Goal: Task Accomplishment & Management: Use online tool/utility

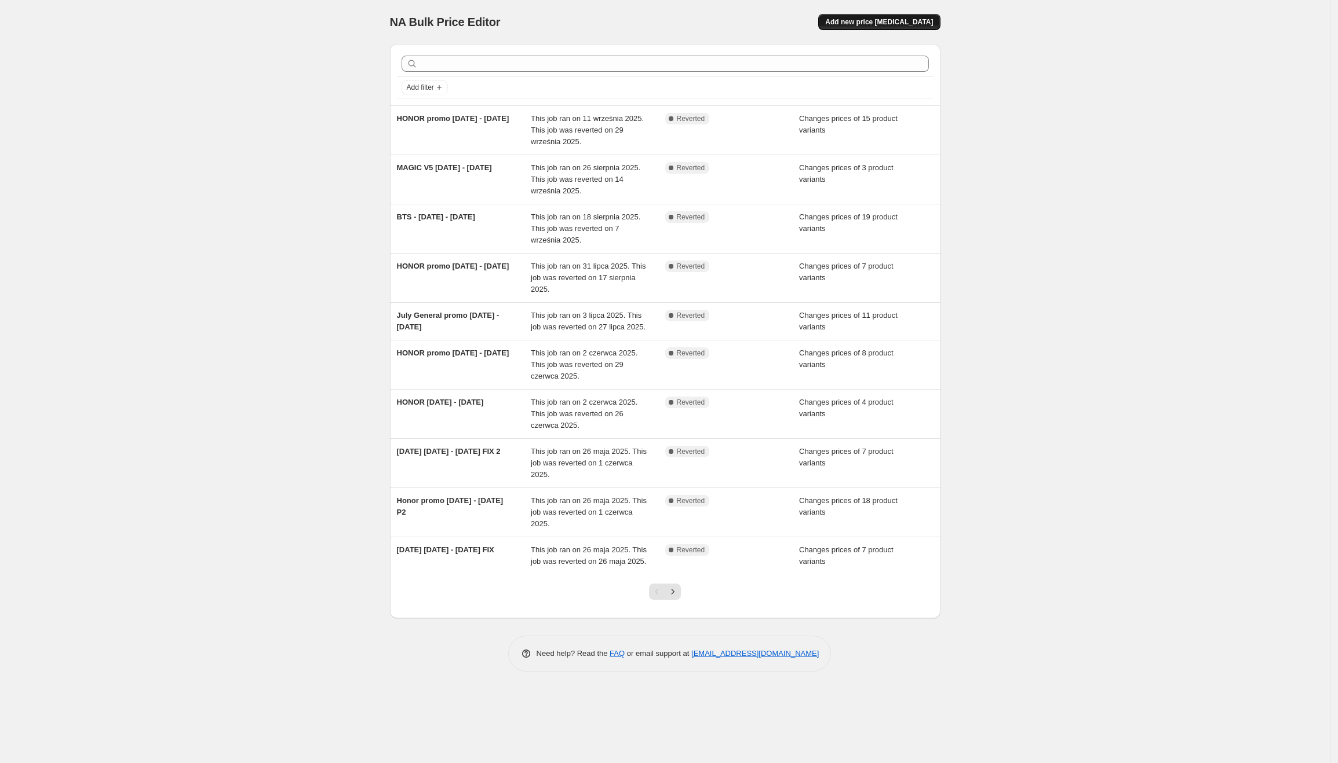
click at [883, 19] on span "Add new price [MEDICAL_DATA]" at bounding box center [879, 21] width 108 height 9
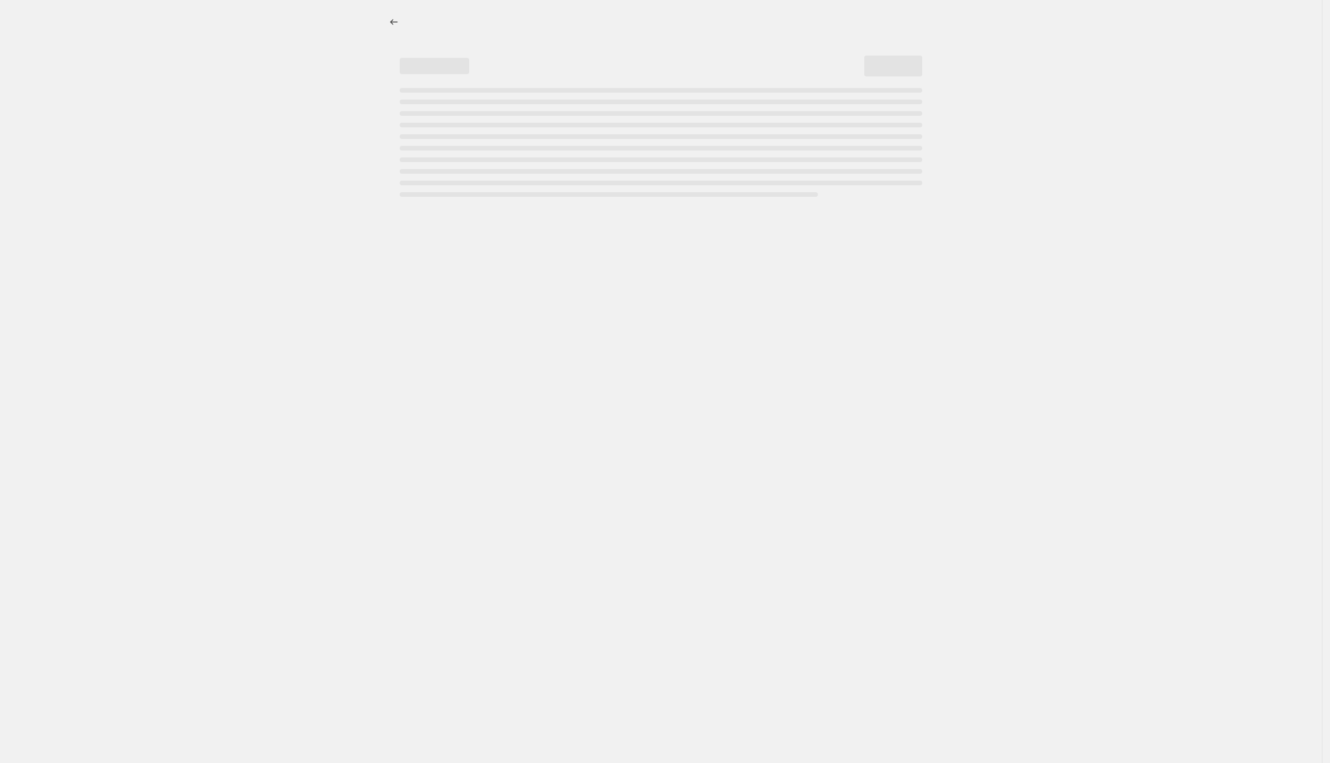
select select "percentage"
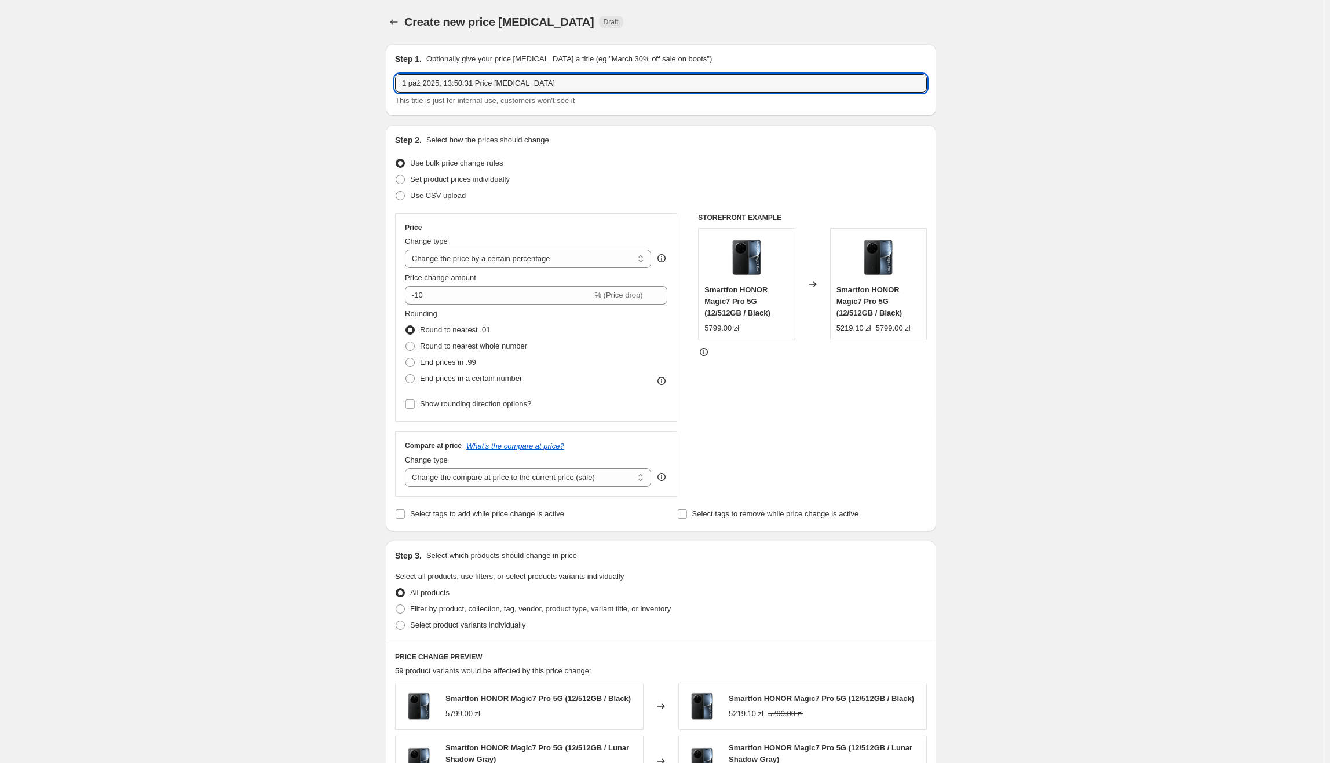
drag, startPoint x: 602, startPoint y: 85, endPoint x: 395, endPoint y: 89, distance: 207.4
click at [395, 89] on div "Step 1. Optionally give your price change job a title (eg "March 30% off sale o…" at bounding box center [661, 80] width 550 height 72
type input "HONOR promo 3.10 - 30.10.2025"
click at [487, 181] on span "Set product prices individually" at bounding box center [460, 179] width 100 height 9
click at [396, 176] on input "Set product prices individually" at bounding box center [396, 175] width 1 height 1
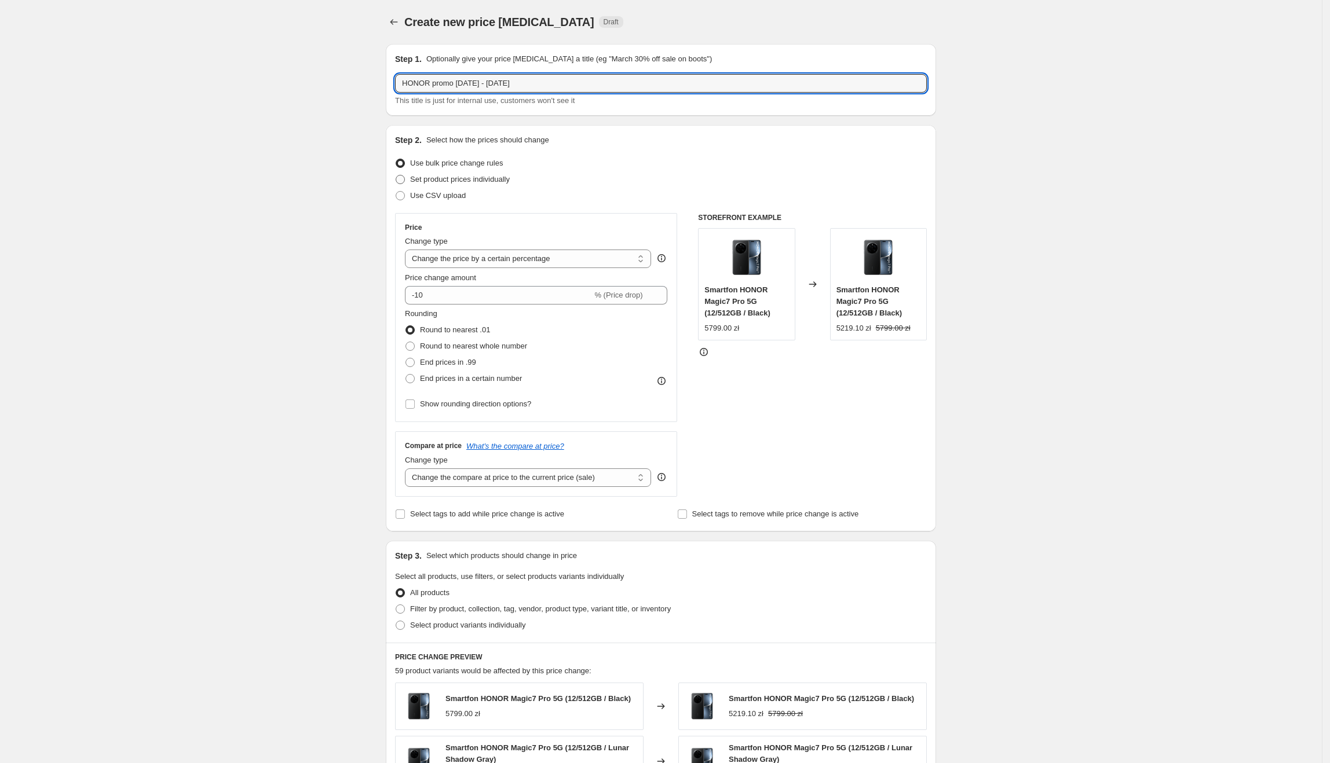
radio input "true"
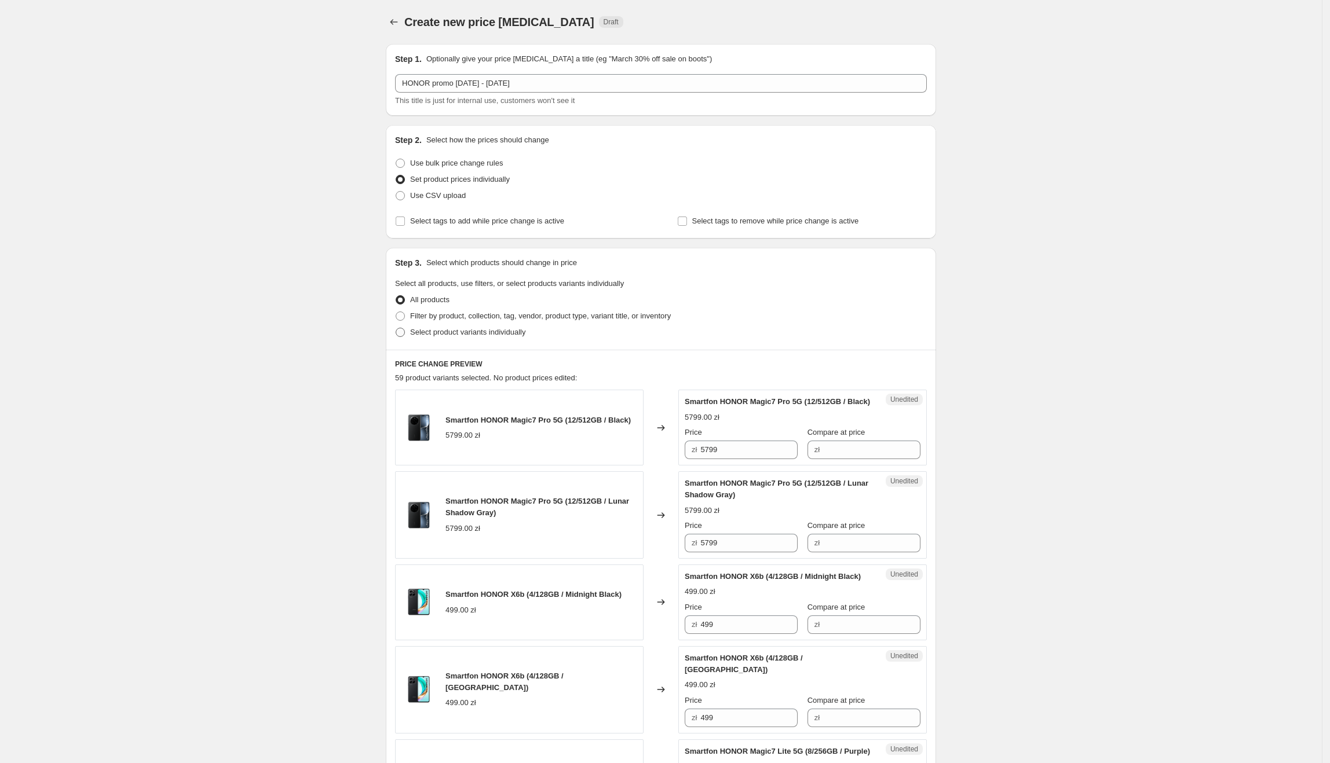
click at [437, 333] on span "Select product variants individually" at bounding box center [467, 332] width 115 height 9
click at [396, 328] on input "Select product variants individually" at bounding box center [396, 328] width 1 height 1
radio input "true"
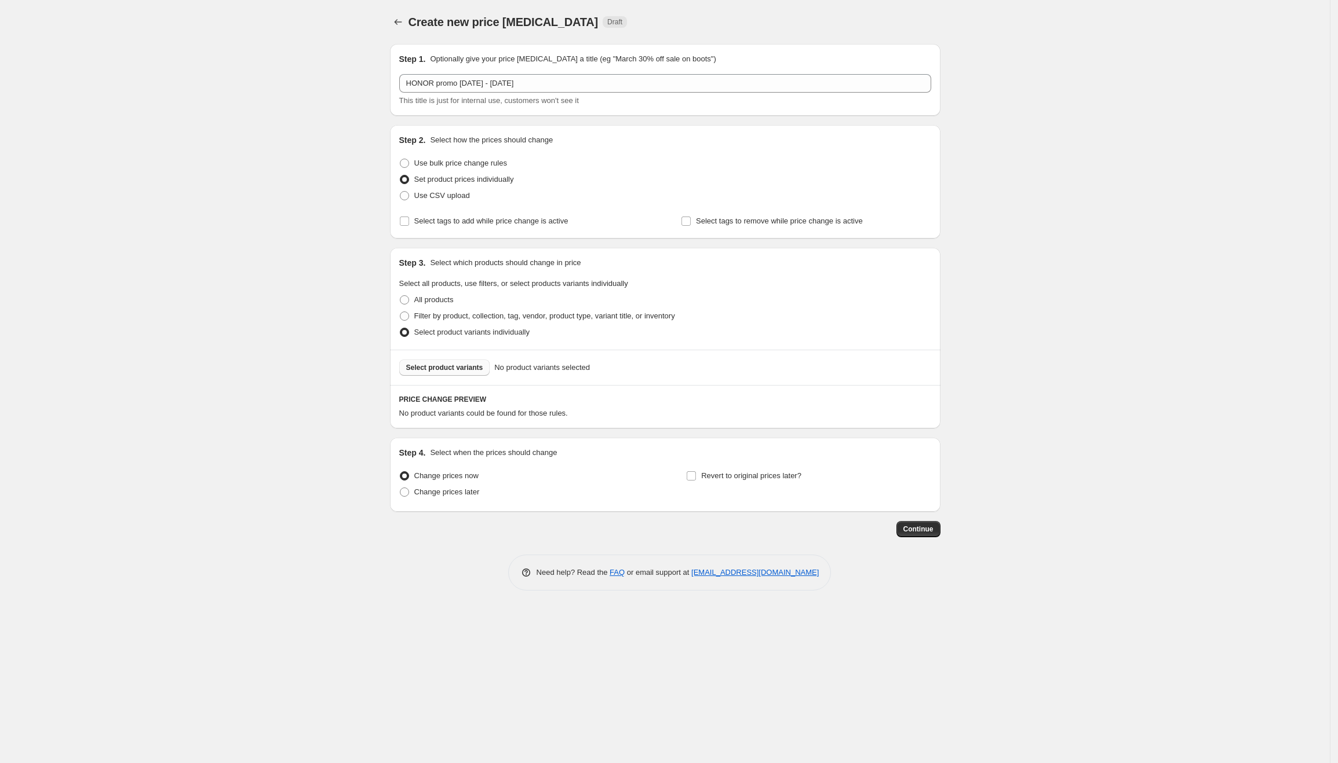
click at [450, 373] on button "Select product variants" at bounding box center [444, 368] width 91 height 16
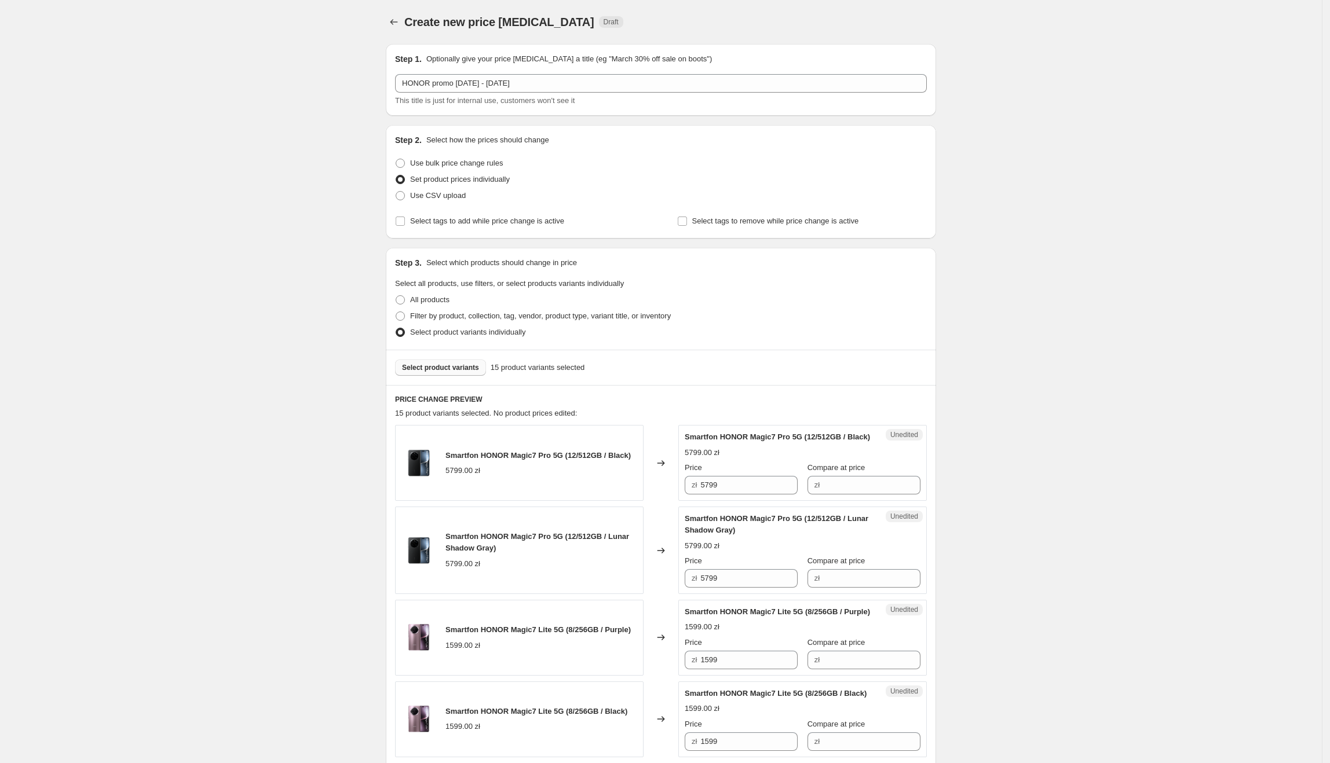
scroll to position [213, 0]
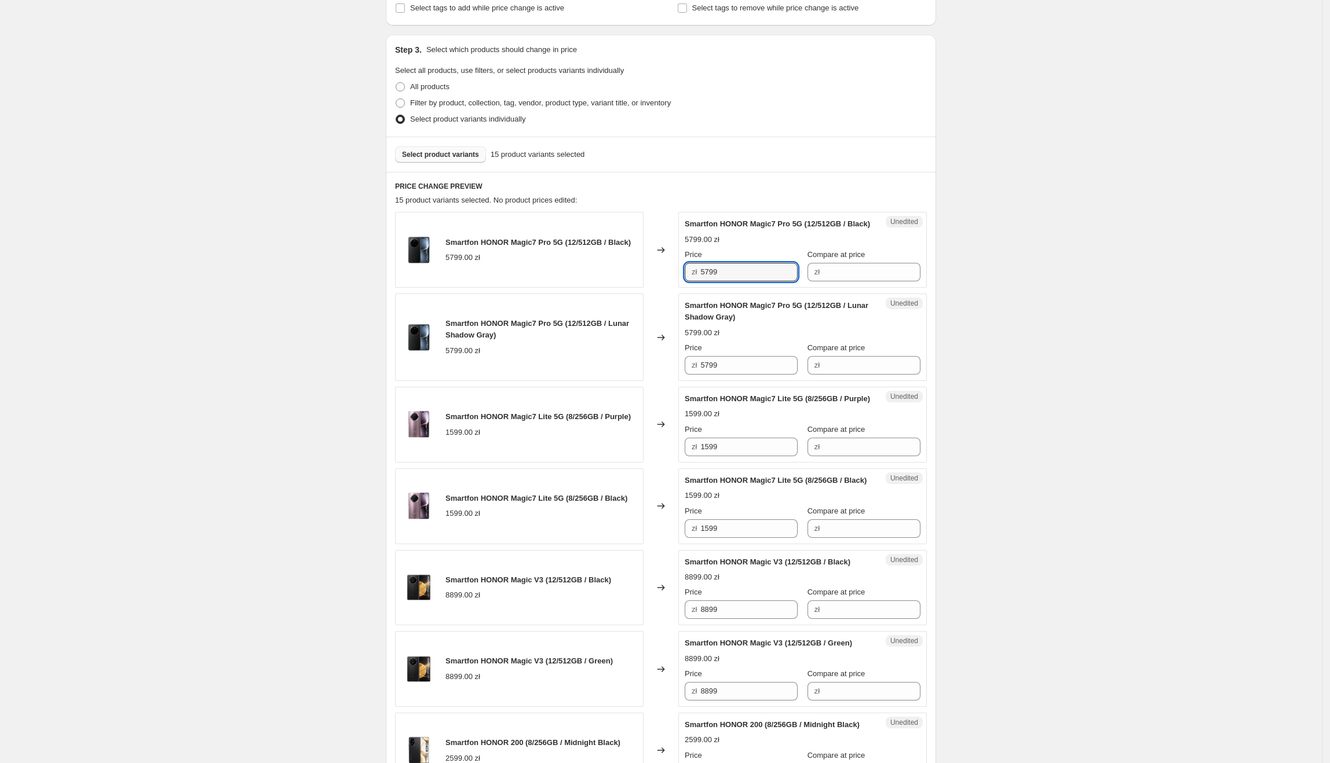
drag, startPoint x: 750, startPoint y: 288, endPoint x: 643, endPoint y: 291, distance: 106.6
click at [643, 288] on div "Smartfon HONOR Magic7 Pro 5G (12/512GB / Black) 5799.00 zł Changed to Unedited …" at bounding box center [661, 250] width 532 height 76
click at [848, 282] on input "Compare at price" at bounding box center [871, 272] width 97 height 19
paste input "5799"
type input "5799"
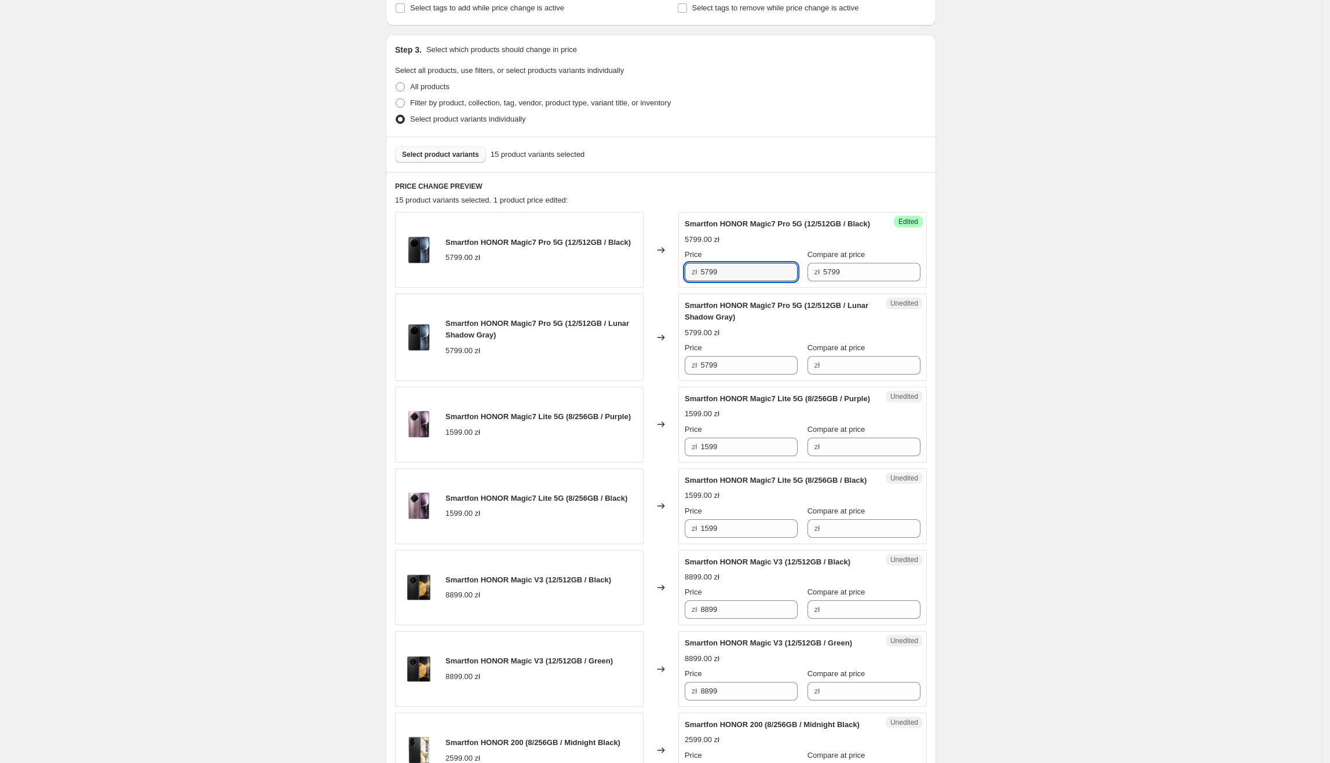
drag, startPoint x: 738, startPoint y: 286, endPoint x: 686, endPoint y: 286, distance: 52.1
click at [686, 286] on div "Success Edited Smartfon HONOR Magic7 Pro 5G (12/512GB / Black) 5799.00 zł Price…" at bounding box center [802, 250] width 249 height 76
click at [744, 282] on input "5799" at bounding box center [748, 272] width 97 height 19
drag, startPoint x: 749, startPoint y: 284, endPoint x: 704, endPoint y: 285, distance: 44.6
click at [704, 282] on input "5799" at bounding box center [748, 272] width 97 height 19
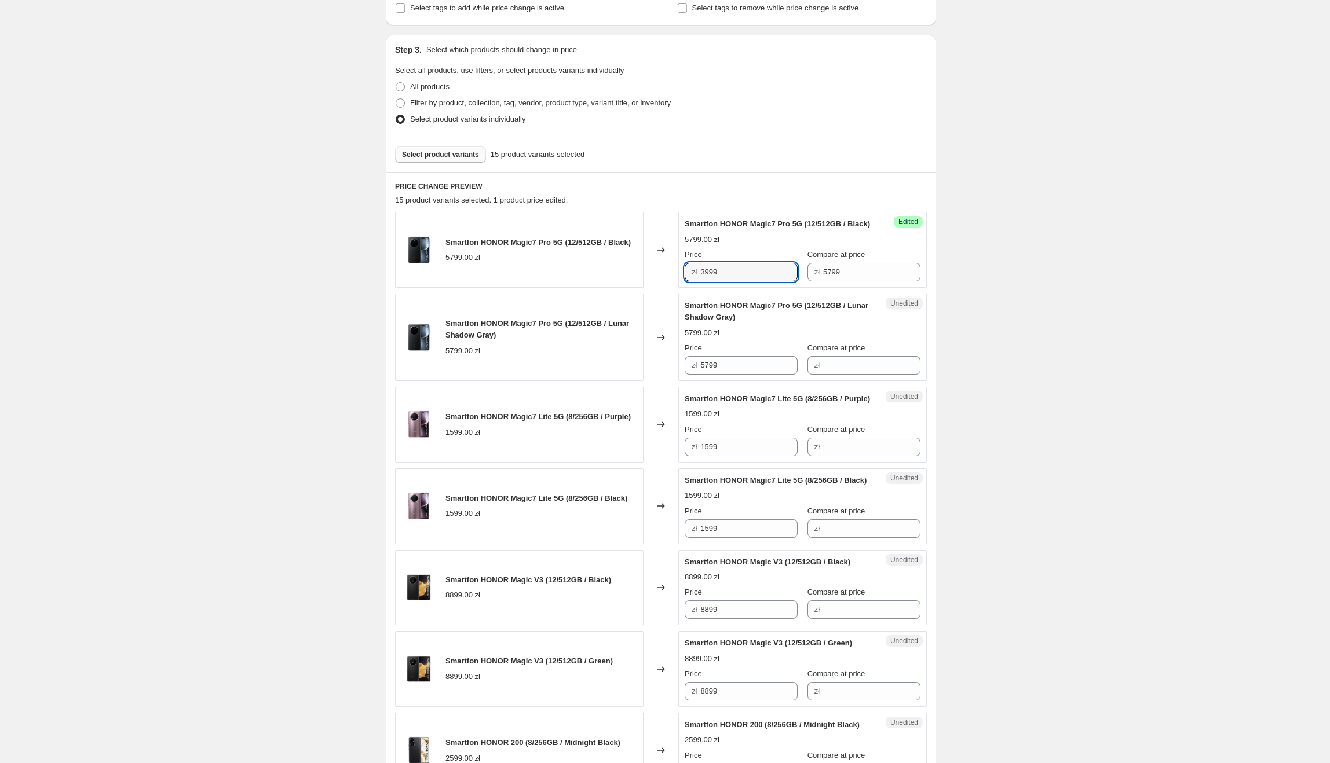
type input "3999"
click at [1104, 290] on div "Create new price change job. This page is ready Create new price change job Dra…" at bounding box center [661, 727] width 1322 height 1880
drag, startPoint x: 769, startPoint y: 290, endPoint x: 645, endPoint y: 297, distance: 124.2
click at [641, 288] on div "Smartfon HONOR Magic7 Pro 5G (12/512GB / Black) 5799.00 zł Changed to Success E…" at bounding box center [661, 250] width 532 height 76
drag, startPoint x: 746, startPoint y: 380, endPoint x: 678, endPoint y: 383, distance: 68.4
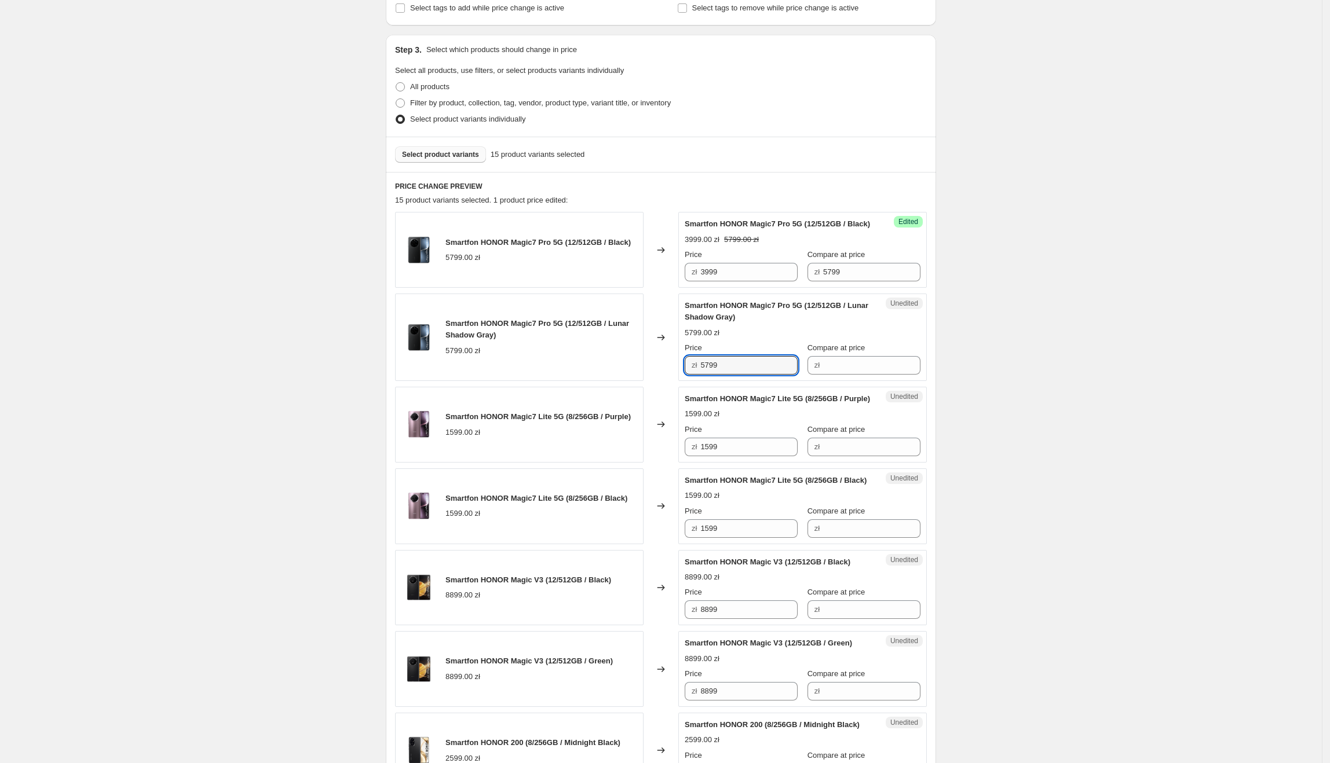
click at [682, 381] on div "Unedited Smartfon HONOR Magic7 Pro 5G (12/512GB / Lunar Shadow Gray) 5799.00 zł…" at bounding box center [802, 337] width 249 height 87
paste input "39"
type input "3999"
drag, startPoint x: 651, startPoint y: 375, endPoint x: 709, endPoint y: 371, distance: 58.1
click at [651, 374] on div "Changed to" at bounding box center [661, 337] width 35 height 87
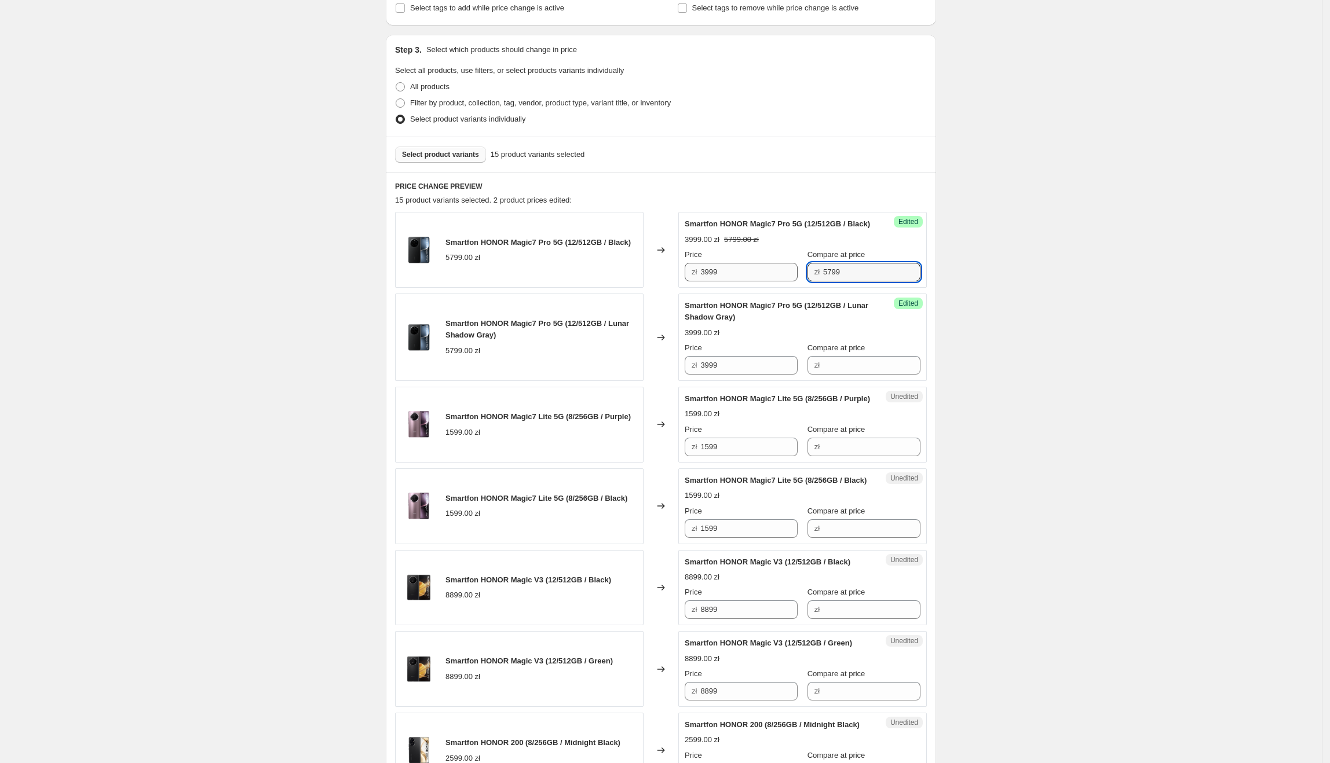
drag, startPoint x: 867, startPoint y: 288, endPoint x: 785, endPoint y: 291, distance: 81.7
click at [785, 282] on div "Price zł 3999 Compare at price zł 5799" at bounding box center [803, 265] width 236 height 32
click at [883, 375] on input "Compare at price" at bounding box center [871, 365] width 97 height 19
paste input "5799"
type input "5799"
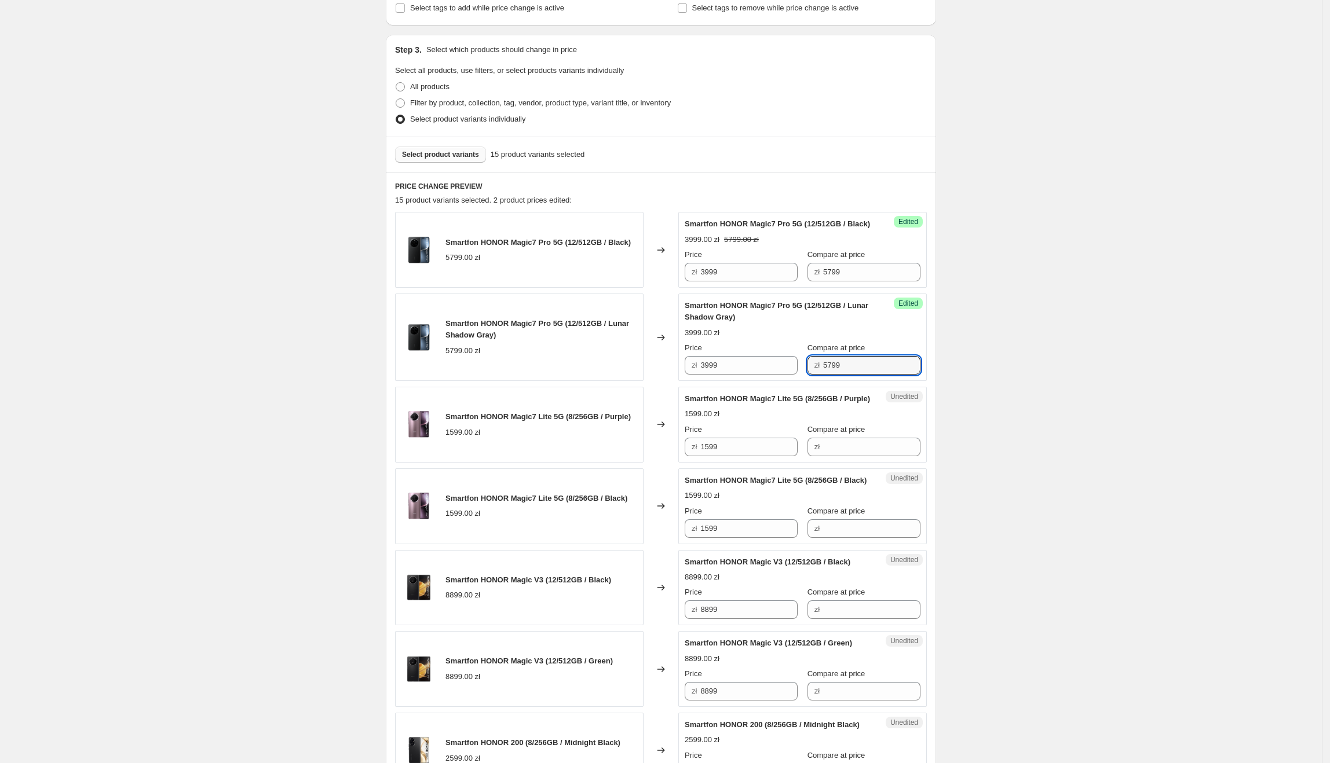
click at [1108, 302] on div "Create new price change job. This page is ready Create new price change job Dra…" at bounding box center [661, 727] width 1322 height 1880
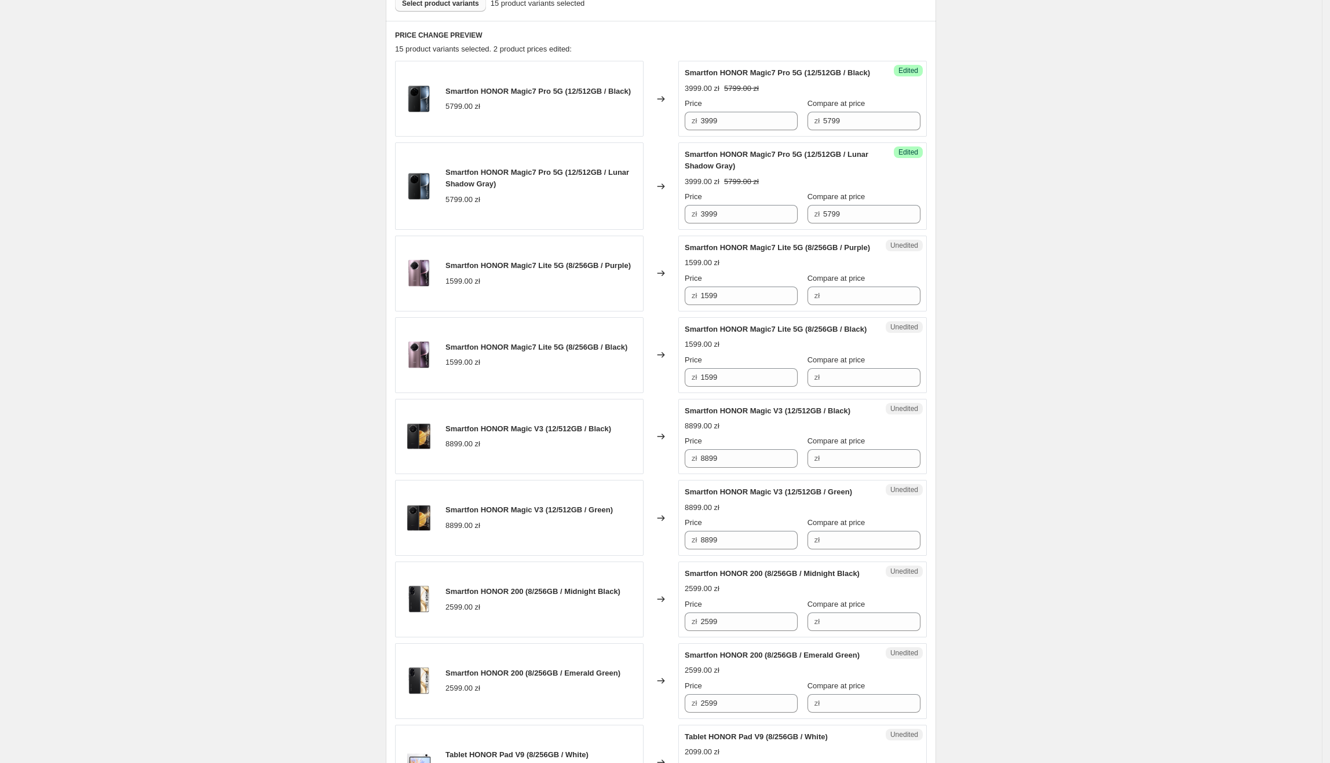
scroll to position [369, 0]
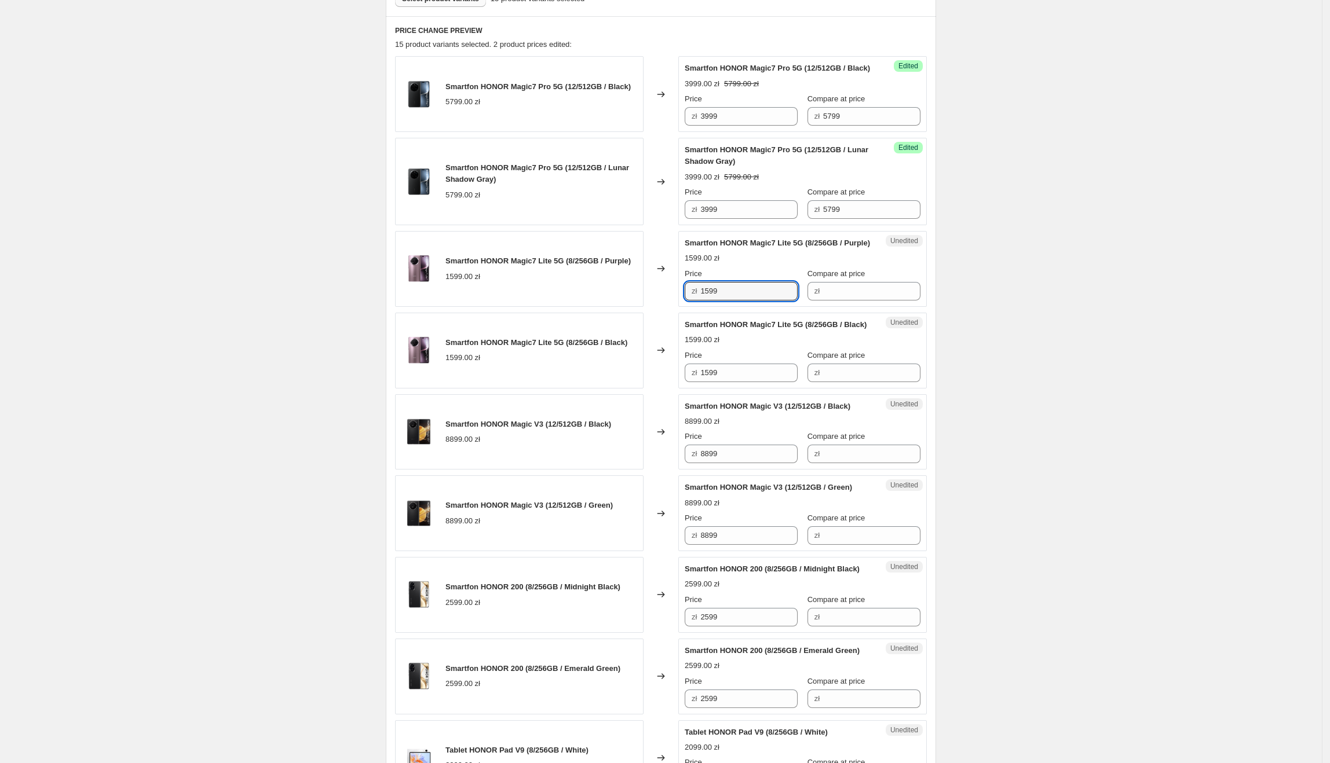
drag, startPoint x: 768, startPoint y: 320, endPoint x: 690, endPoint y: 321, distance: 77.1
click at [662, 307] on div "Smartfon HONOR Magic7 Lite 5G (8/256GB / Purple) 1599.00 zł Changed to Unedited…" at bounding box center [661, 269] width 532 height 76
click at [900, 301] on input "Compare at price" at bounding box center [871, 291] width 97 height 19
paste input "1599"
type input "1599"
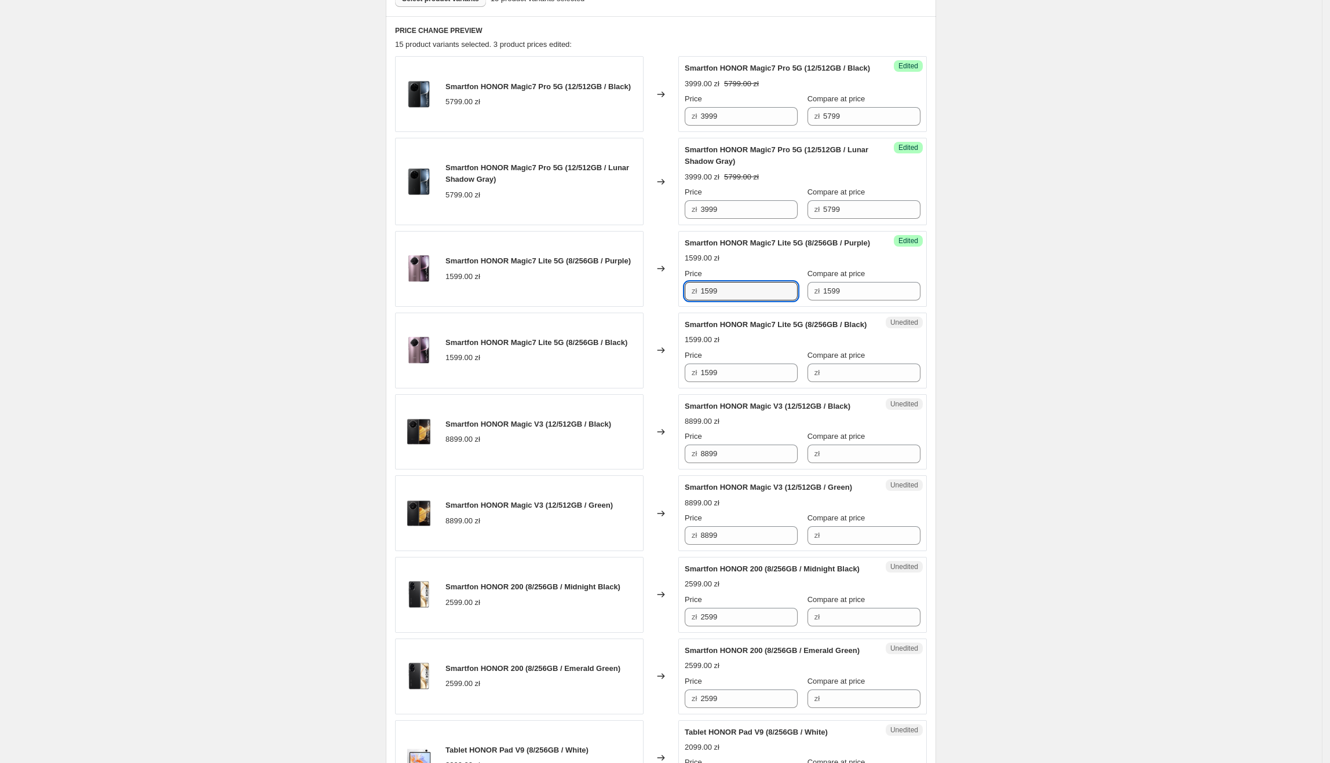
drag, startPoint x: 779, startPoint y: 316, endPoint x: 685, endPoint y: 319, distance: 93.9
click at [685, 307] on div "Success Edited Smartfon HONOR Magic7 Lite 5G (8/256GB / Purple) 1599.00 zł Pric…" at bounding box center [802, 269] width 249 height 76
click at [737, 301] on input "1599" at bounding box center [748, 291] width 97 height 19
drag, startPoint x: 712, startPoint y: 316, endPoint x: 696, endPoint y: 316, distance: 15.6
click at [696, 301] on div "zł 1599" at bounding box center [741, 291] width 113 height 19
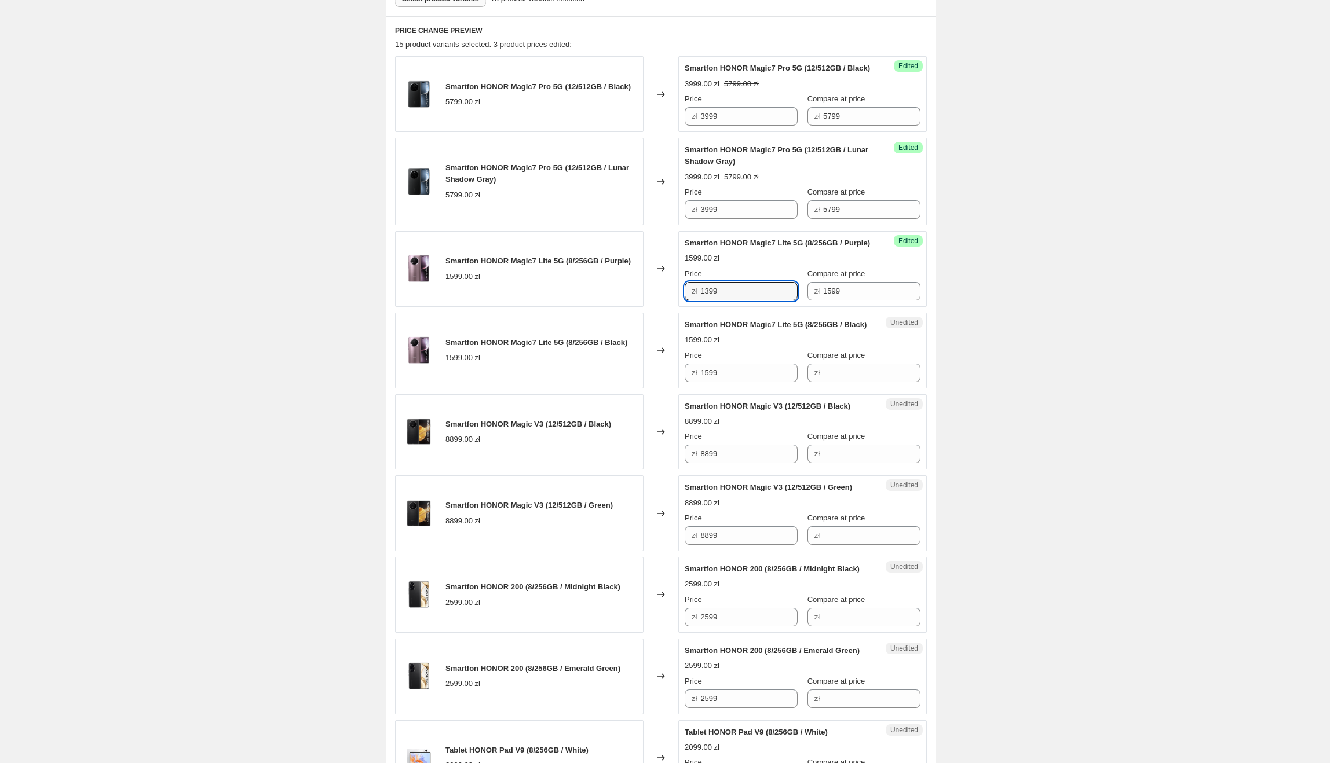
type input "1399"
click at [1103, 257] on div "Create new price change job. This page is ready Create new price change job Dra…" at bounding box center [661, 571] width 1322 height 1880
drag, startPoint x: 729, startPoint y: 313, endPoint x: 689, endPoint y: 317, distance: 40.2
click at [689, 301] on div "zł 1399" at bounding box center [741, 291] width 113 height 19
drag, startPoint x: 763, startPoint y: 415, endPoint x: 601, endPoint y: 407, distance: 163.0
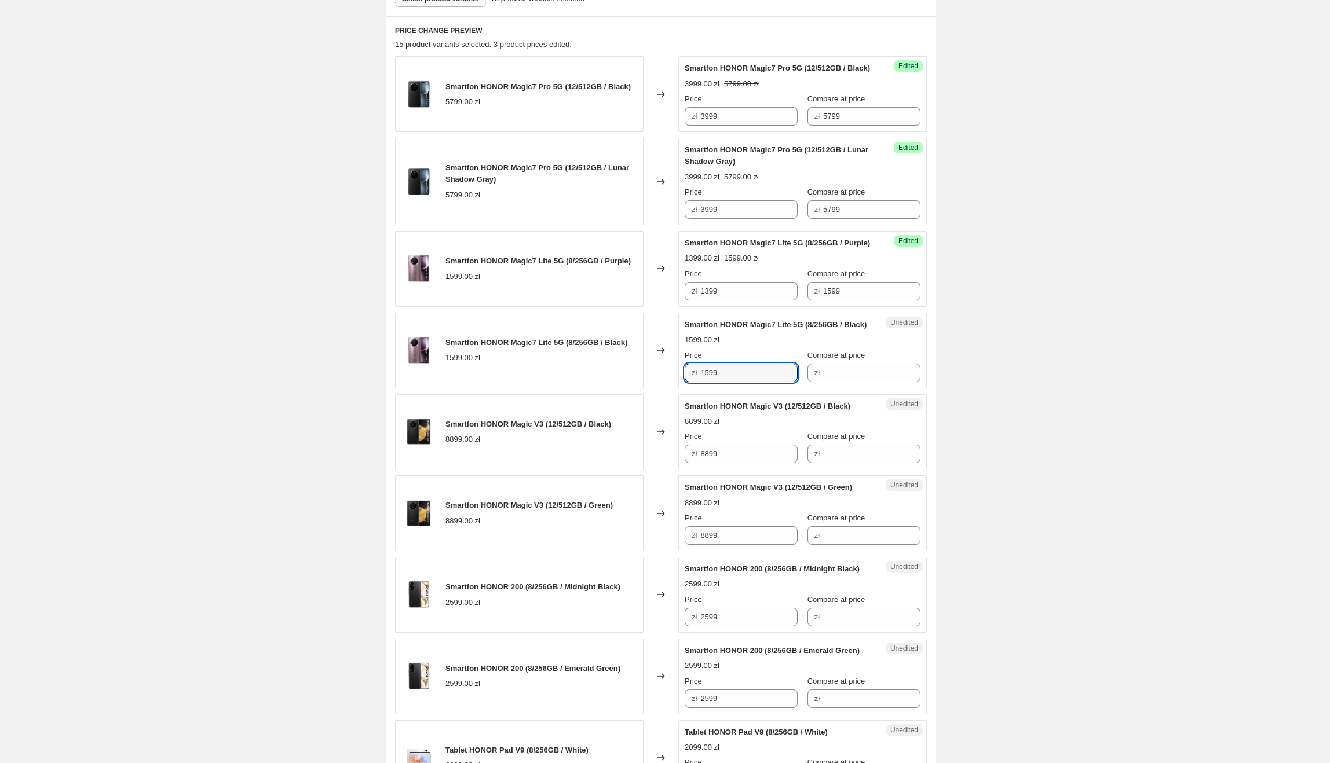
click at [608, 389] on div "Smartfon HONOR Magic7 Lite 5G (8/256GB / Black) 1599.00 zł Changed to Unedited …" at bounding box center [661, 351] width 532 height 76
paste input "3"
type input "1399"
drag, startPoint x: 601, startPoint y: 407, endPoint x: 801, endPoint y: 351, distance: 207.4
click at [605, 389] on div "Smartfon HONOR Magic7 Lite 5G (8/256GB / Black) 1599.00 zł" at bounding box center [519, 351] width 249 height 76
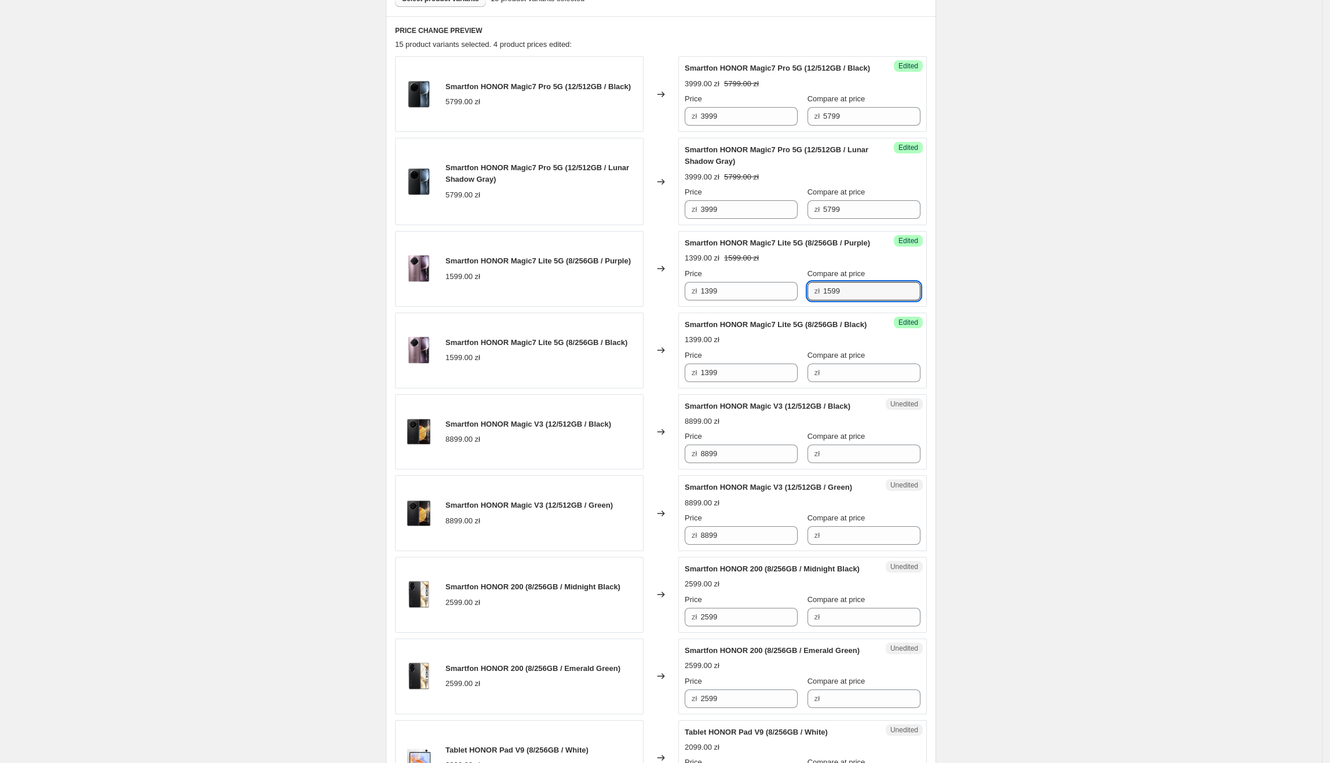
drag, startPoint x: 860, startPoint y: 320, endPoint x: 849, endPoint y: 377, distance: 57.7
click at [783, 332] on div "Smartfon HONOR Magic7 Pro 5G (12/512GB / Black) 5799.00 zł Changed to Success E…" at bounding box center [661, 676] width 532 height 1241
click at [862, 382] on div "Compare at price zł" at bounding box center [864, 366] width 113 height 32
click at [867, 382] on input "Compare at price" at bounding box center [871, 373] width 97 height 19
paste input "1599"
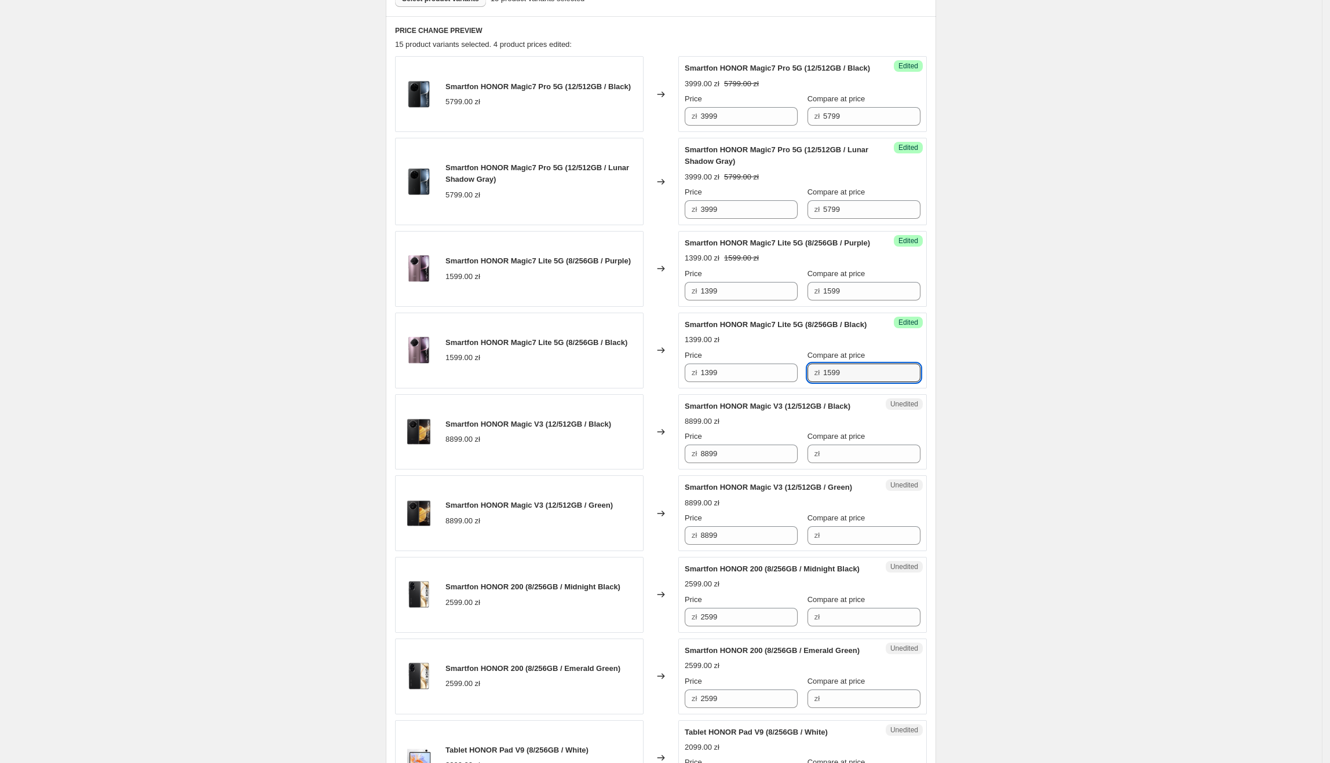
type input "1599"
click at [990, 382] on div "Create new price change job. This page is ready Create new price change job Dra…" at bounding box center [661, 571] width 1322 height 1880
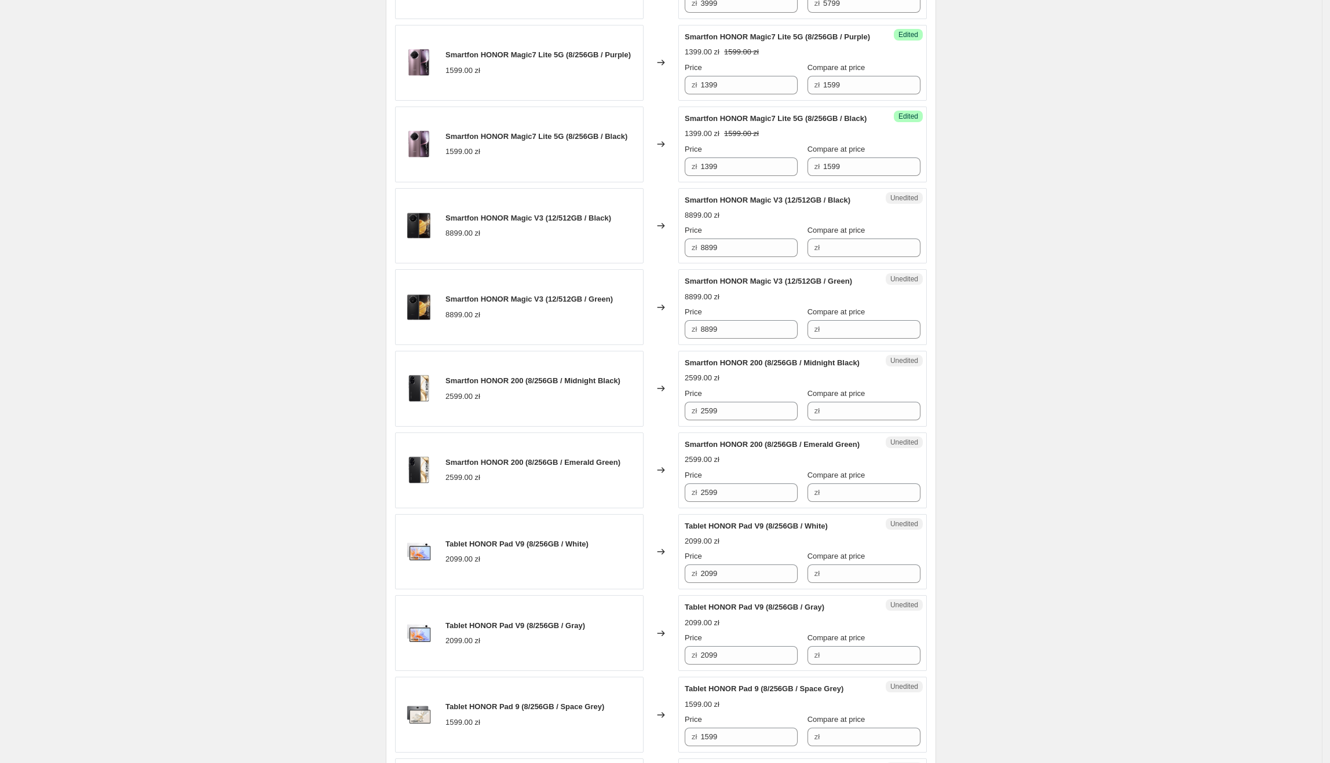
scroll to position [576, 0]
drag, startPoint x: 733, startPoint y: 290, endPoint x: 813, endPoint y: 298, distance: 80.9
click at [688, 257] on div "zł 8899" at bounding box center [741, 247] width 113 height 19
drag, startPoint x: 828, startPoint y: 290, endPoint x: 811, endPoint y: 293, distance: 17.7
click at [828, 257] on input "Compare at price" at bounding box center [871, 247] width 97 height 19
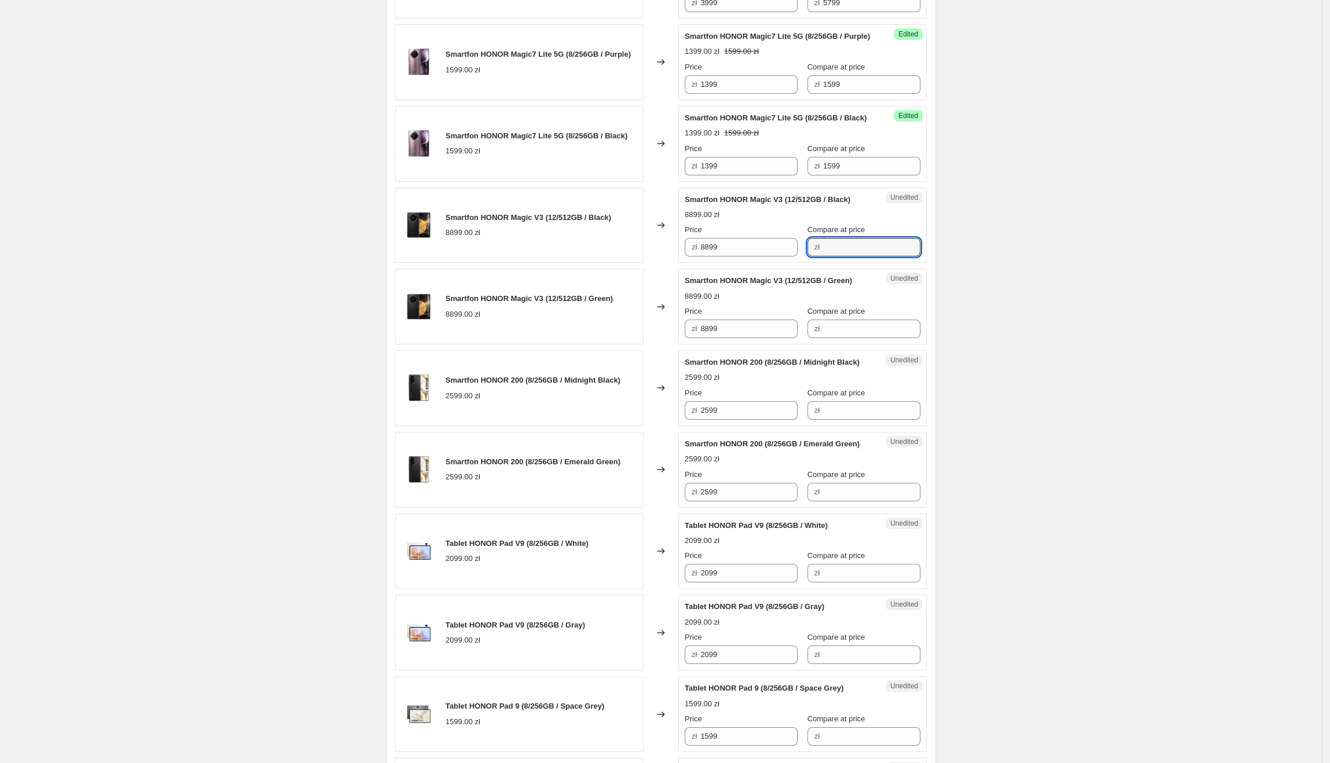
paste input "8899"
type input "8899"
drag, startPoint x: 765, startPoint y: 286, endPoint x: 702, endPoint y: 282, distance: 62.7
click at [702, 257] on div "zł 8899" at bounding box center [741, 247] width 113 height 19
type input "5999"
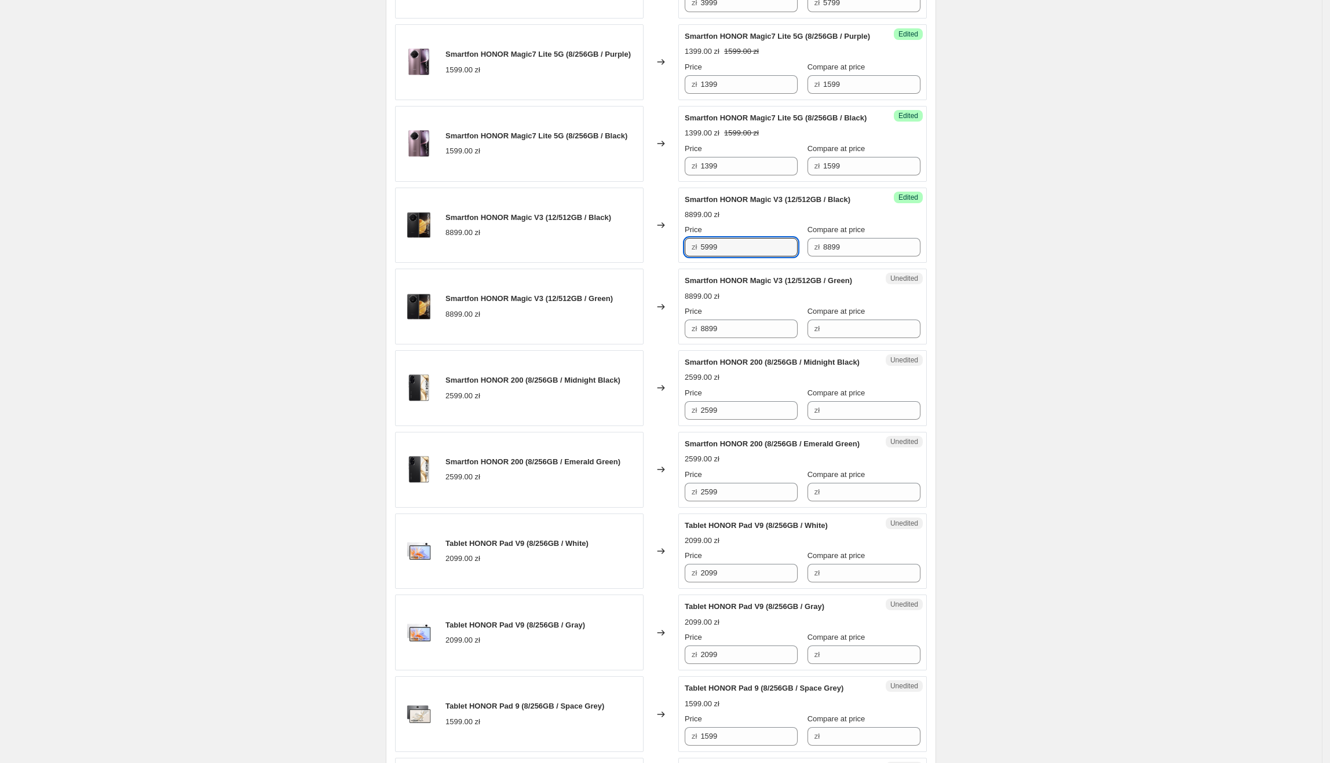
click at [1180, 284] on div "Create new price change job. This page is ready Create new price change job Dra…" at bounding box center [661, 364] width 1322 height 1880
drag, startPoint x: 735, startPoint y: 286, endPoint x: 668, endPoint y: 288, distance: 66.7
click at [668, 264] on div "Smartfon HONOR Magic V3 (12/512GB / Black) 8899.00 zł Changed to Success Edited…" at bounding box center [661, 226] width 532 height 76
drag, startPoint x: 767, startPoint y: 368, endPoint x: 621, endPoint y: 370, distance: 146.0
click at [621, 345] on div "Smartfon HONOR Magic V3 (12/512GB / Green) 8899.00 zł Changed to Unedited Smart…" at bounding box center [661, 307] width 532 height 76
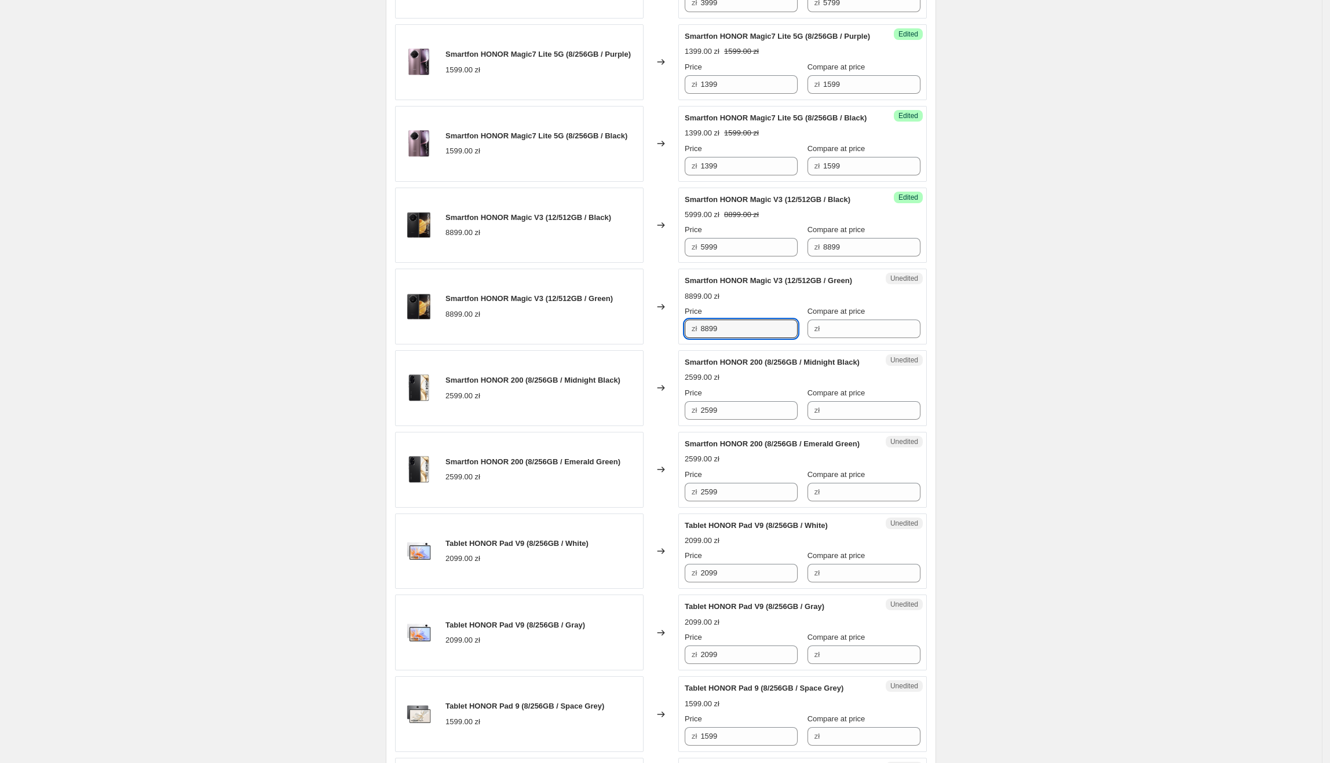
paste input "59"
type input "5999"
click at [622, 345] on div "Smartfon HONOR Magic V3 (12/512GB / Green) 8899.00 zł" at bounding box center [519, 307] width 249 height 76
drag, startPoint x: 877, startPoint y: 288, endPoint x: 811, endPoint y: 302, distance: 67.6
click at [808, 257] on div "zł 8899" at bounding box center [864, 247] width 113 height 19
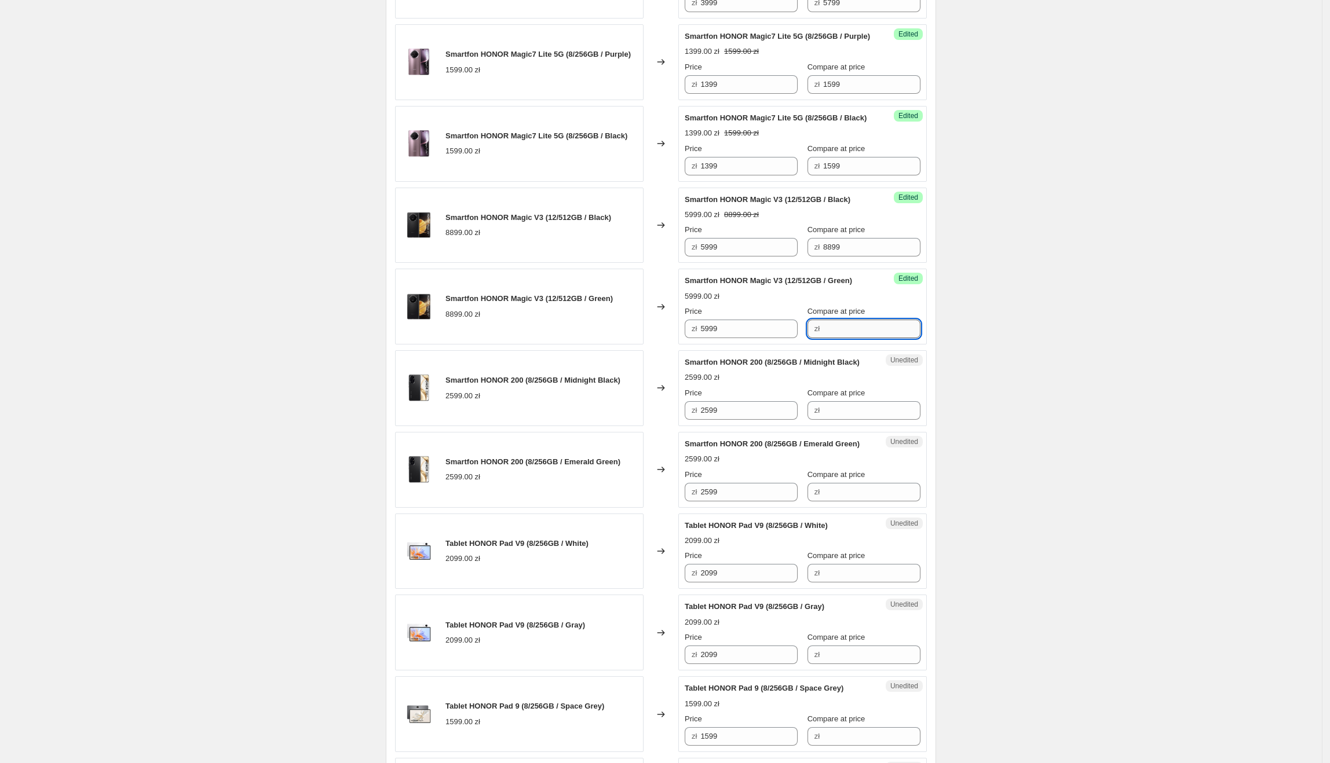
click at [863, 338] on input "Compare at price" at bounding box center [871, 329] width 97 height 19
paste input "8899"
type input "8899"
click at [997, 344] on div "Create new price change job. This page is ready Create new price change job Dra…" at bounding box center [661, 364] width 1322 height 1880
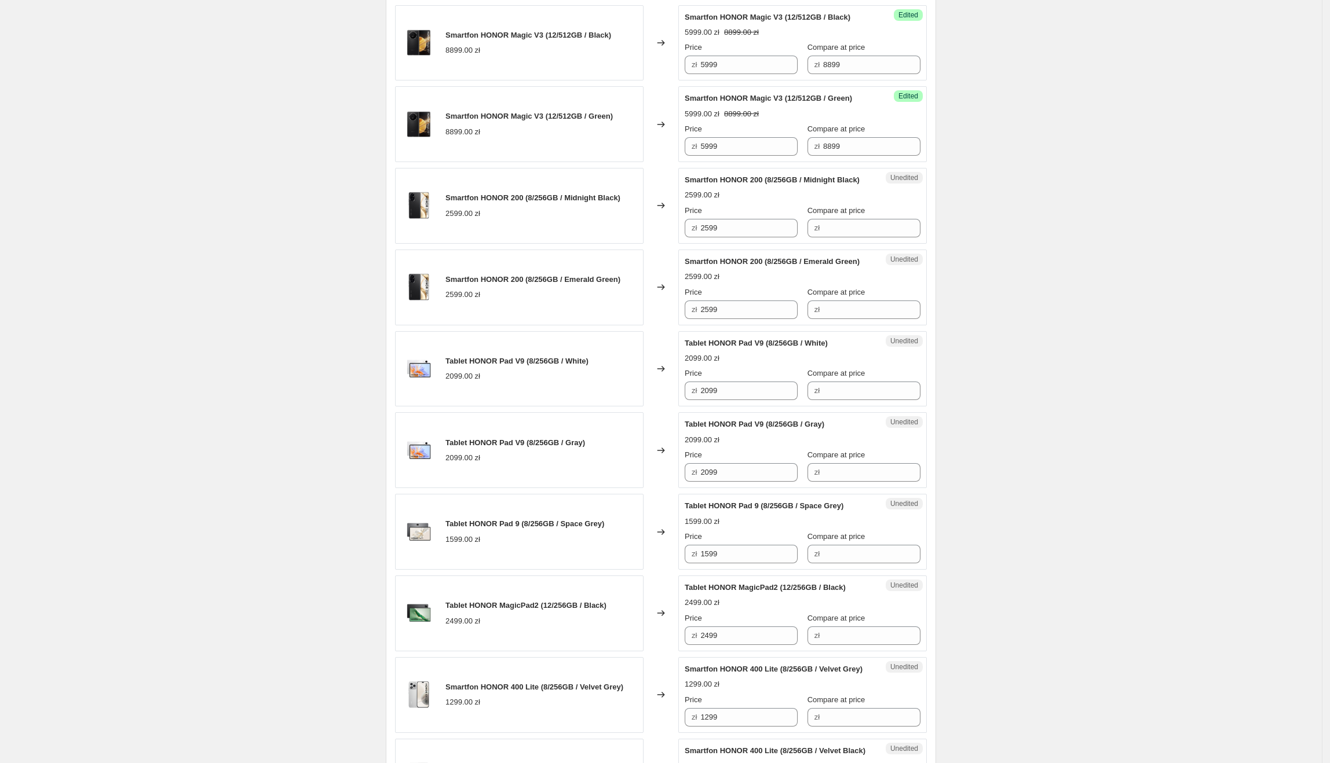
scroll to position [759, 0]
drag, startPoint x: 746, startPoint y: 268, endPoint x: 690, endPoint y: 268, distance: 55.6
click at [688, 237] on div "zł 2599" at bounding box center [741, 227] width 113 height 19
click at [931, 274] on div "PRICE CHANGE PREVIEW 15 product variants selected. 6 product prices edited: Sma…" at bounding box center [661, 284] width 550 height 1316
click at [904, 237] on input "Compare at price" at bounding box center [871, 227] width 97 height 19
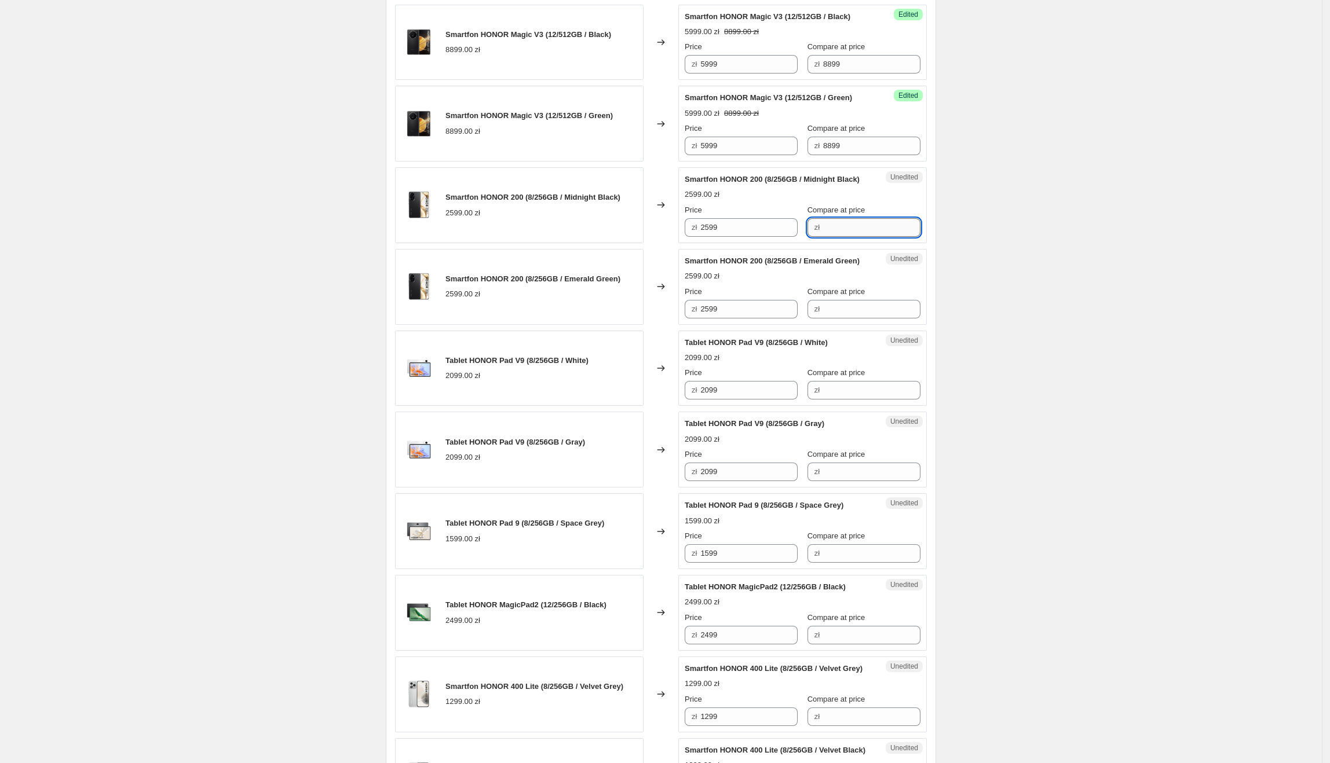
paste input "2599"
type input "2599"
drag, startPoint x: 740, startPoint y: 276, endPoint x: 672, endPoint y: 280, distance: 68.5
click at [672, 243] on div "Smartfon HONOR 200 (8/256GB / Midnight Black) 2599.00 zł Changed to Success Edi…" at bounding box center [661, 205] width 532 height 76
click at [740, 237] on input "2599" at bounding box center [748, 227] width 97 height 19
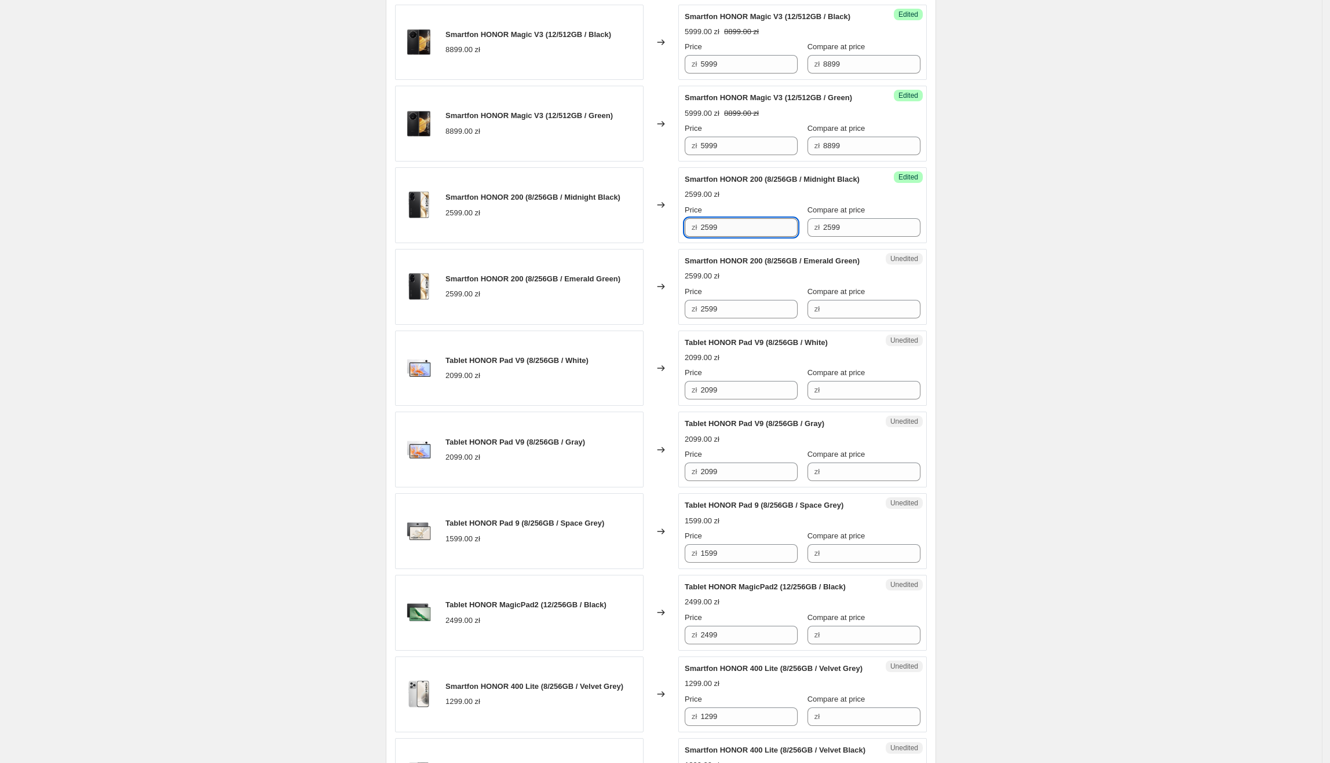
drag, startPoint x: 740, startPoint y: 270, endPoint x: 719, endPoint y: 276, distance: 21.6
click at [719, 237] on input "2599" at bounding box center [748, 227] width 97 height 19
type input "1399"
click at [970, 288] on div "Create new price change job. This page is ready Create new price change job Dra…" at bounding box center [661, 181] width 1322 height 1880
drag, startPoint x: 770, startPoint y: 274, endPoint x: 619, endPoint y: 276, distance: 151.2
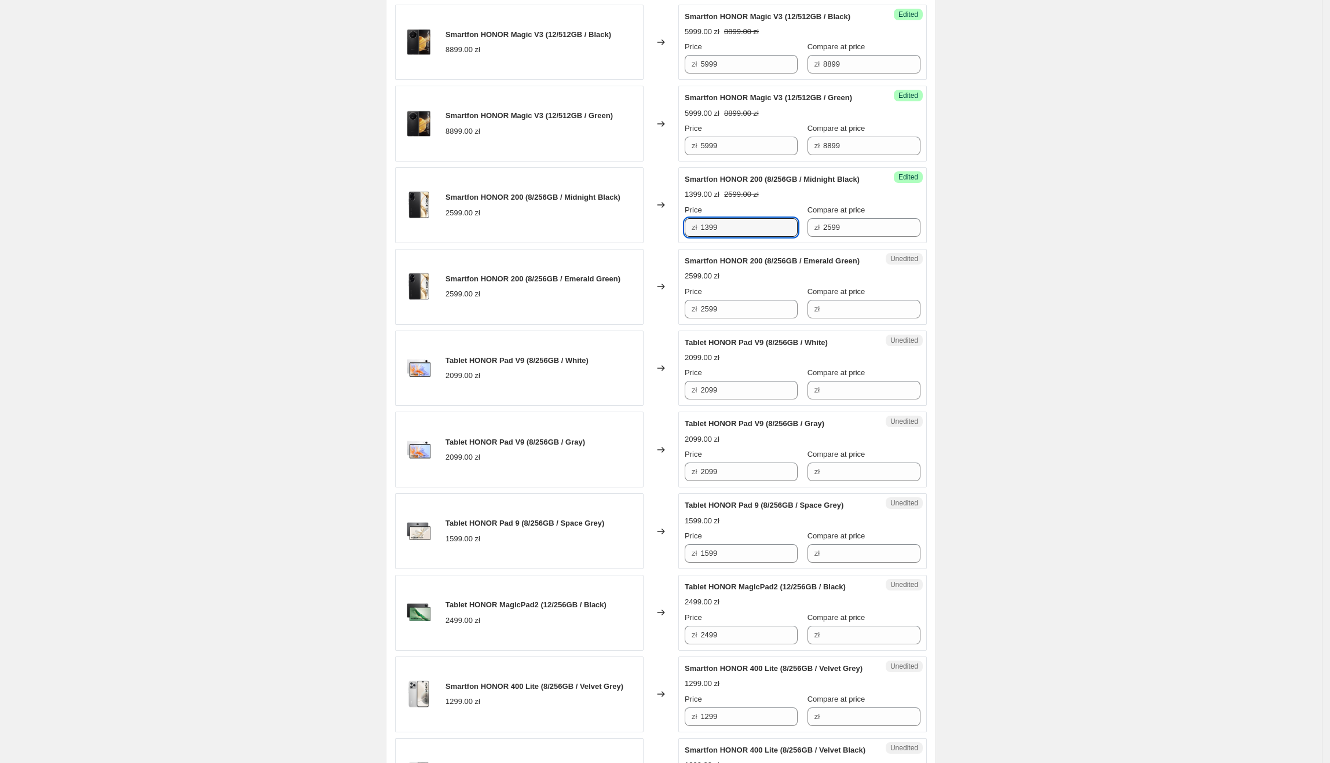
click at [619, 243] on div "Smartfon HONOR 200 (8/256GB / Midnight Black) 2599.00 zł Changed to Success Edi…" at bounding box center [661, 205] width 532 height 76
drag, startPoint x: 742, startPoint y: 372, endPoint x: 615, endPoint y: 371, distance: 127.4
click at [615, 325] on div "Smartfon HONOR 200 (8/256GB / Emerald Green) 2599.00 zł Changed to Unedited Sma…" at bounding box center [661, 287] width 532 height 76
paste input "13"
type input "1399"
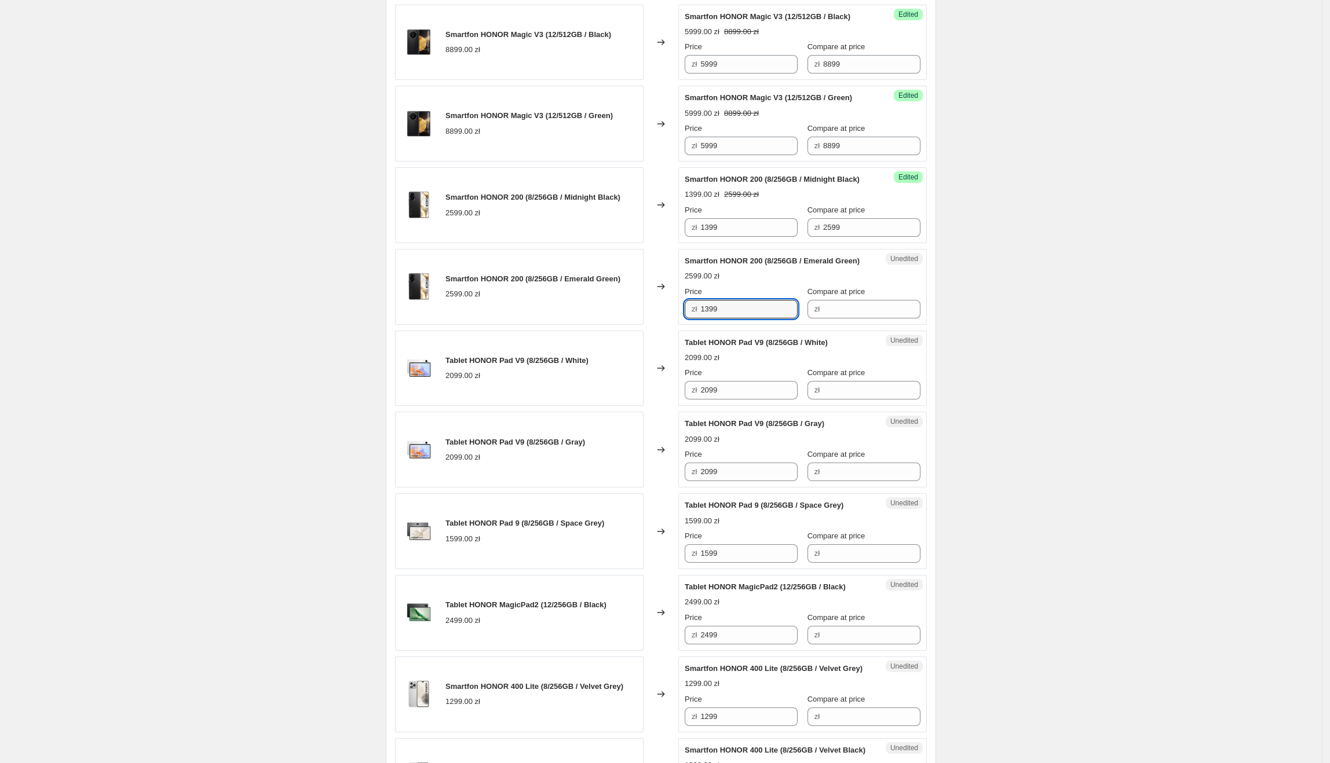
click at [615, 325] on div "Smartfon HONOR 200 (8/256GB / Emerald Green) 2599.00 zł" at bounding box center [519, 287] width 249 height 76
drag, startPoint x: 875, startPoint y: 273, endPoint x: 860, endPoint y: 364, distance: 91.5
click at [775, 243] on div "Success Edited Smartfon HONOR 200 (8/256GB / Midnight Black) 1399.00 zł 2599.00…" at bounding box center [802, 205] width 249 height 76
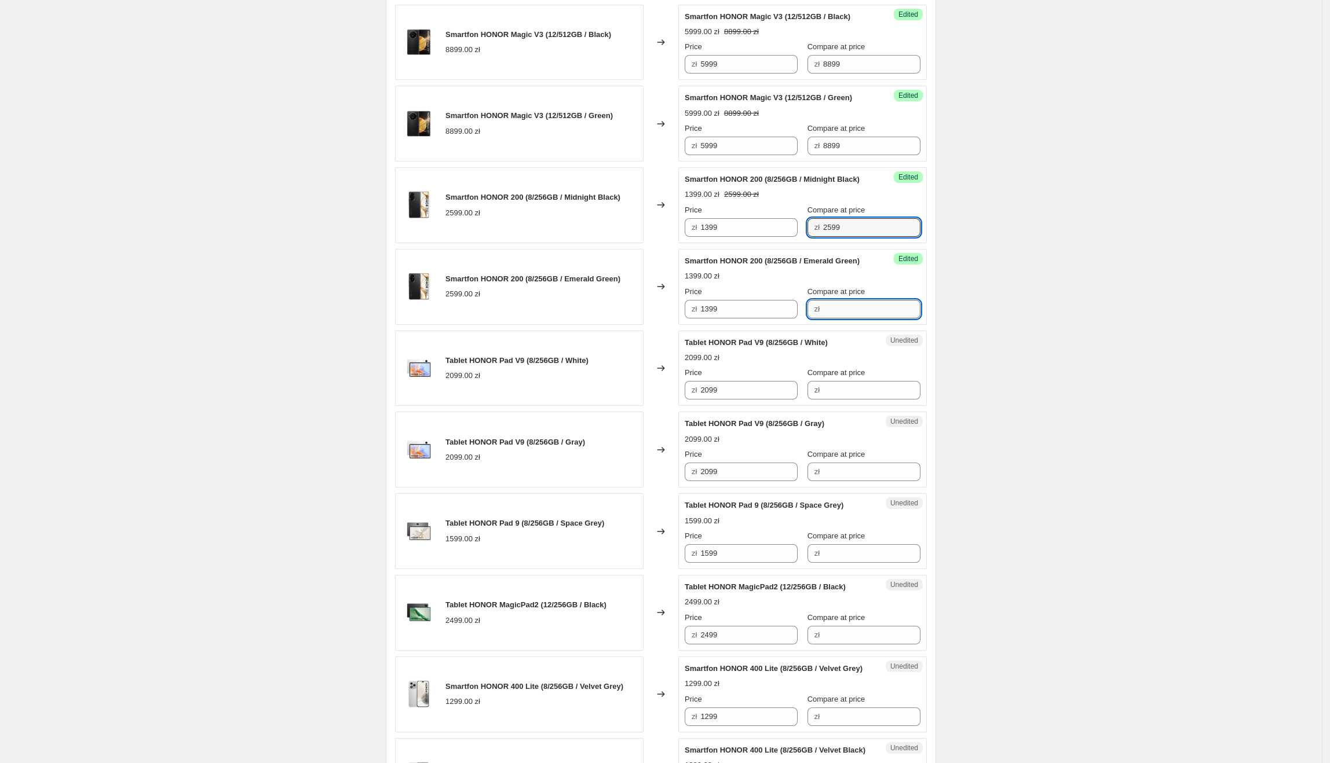
click at [862, 319] on input "Compare at price" at bounding box center [871, 309] width 97 height 19
paste input "2599"
type input "2599"
click at [1046, 318] on div "Create new price change job. This page is ready Create new price change job Dra…" at bounding box center [661, 181] width 1322 height 1880
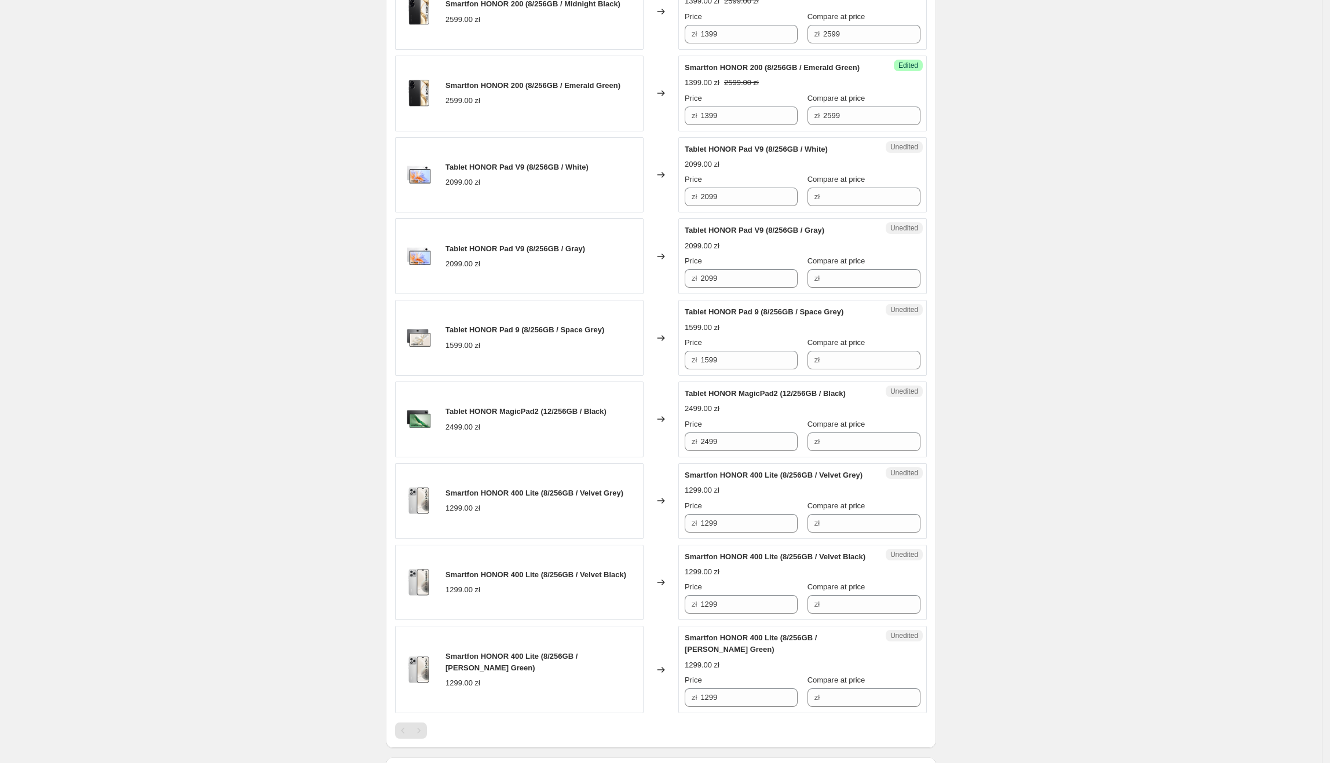
scroll to position [985, 0]
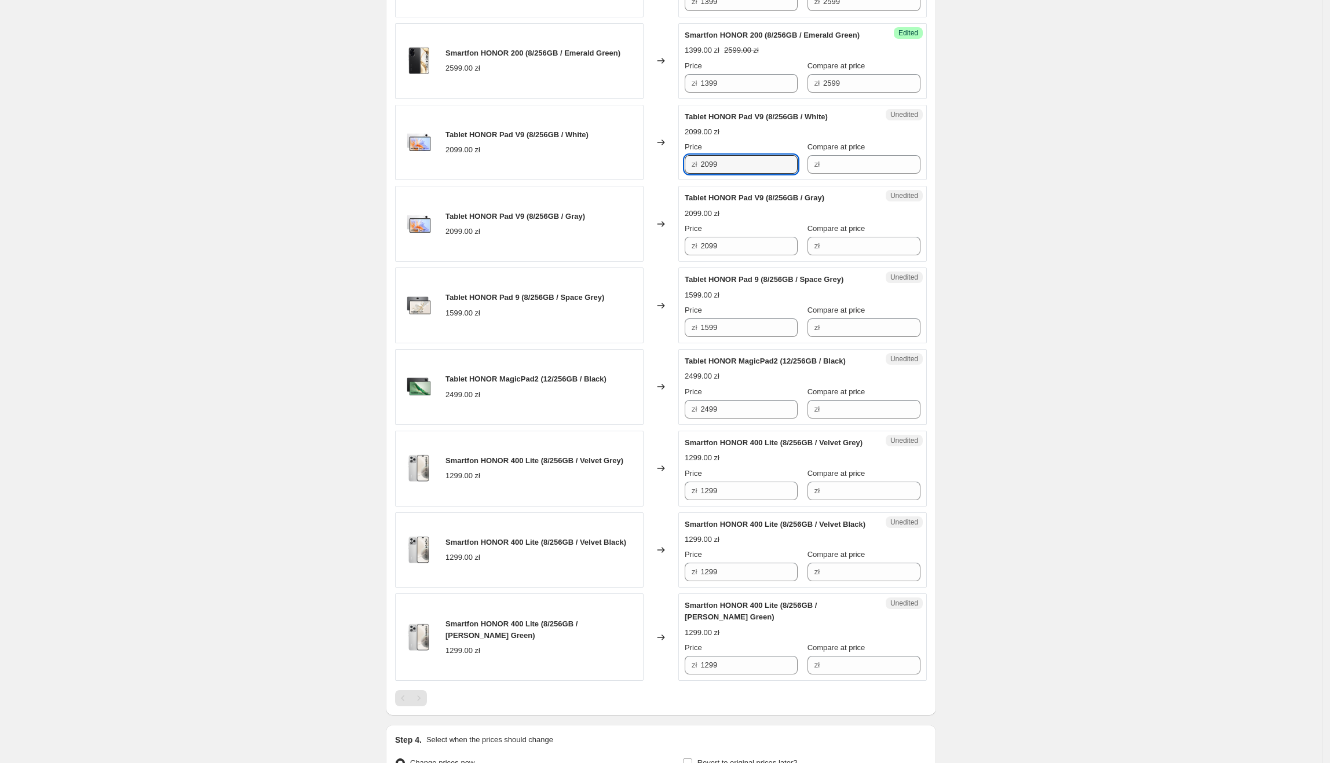
drag, startPoint x: 765, startPoint y: 228, endPoint x: 692, endPoint y: 235, distance: 73.4
click at [690, 174] on div "zł 2099" at bounding box center [741, 164] width 113 height 19
click at [846, 174] on input "Compare at price" at bounding box center [871, 164] width 97 height 19
paste input "2099"
type input "2099"
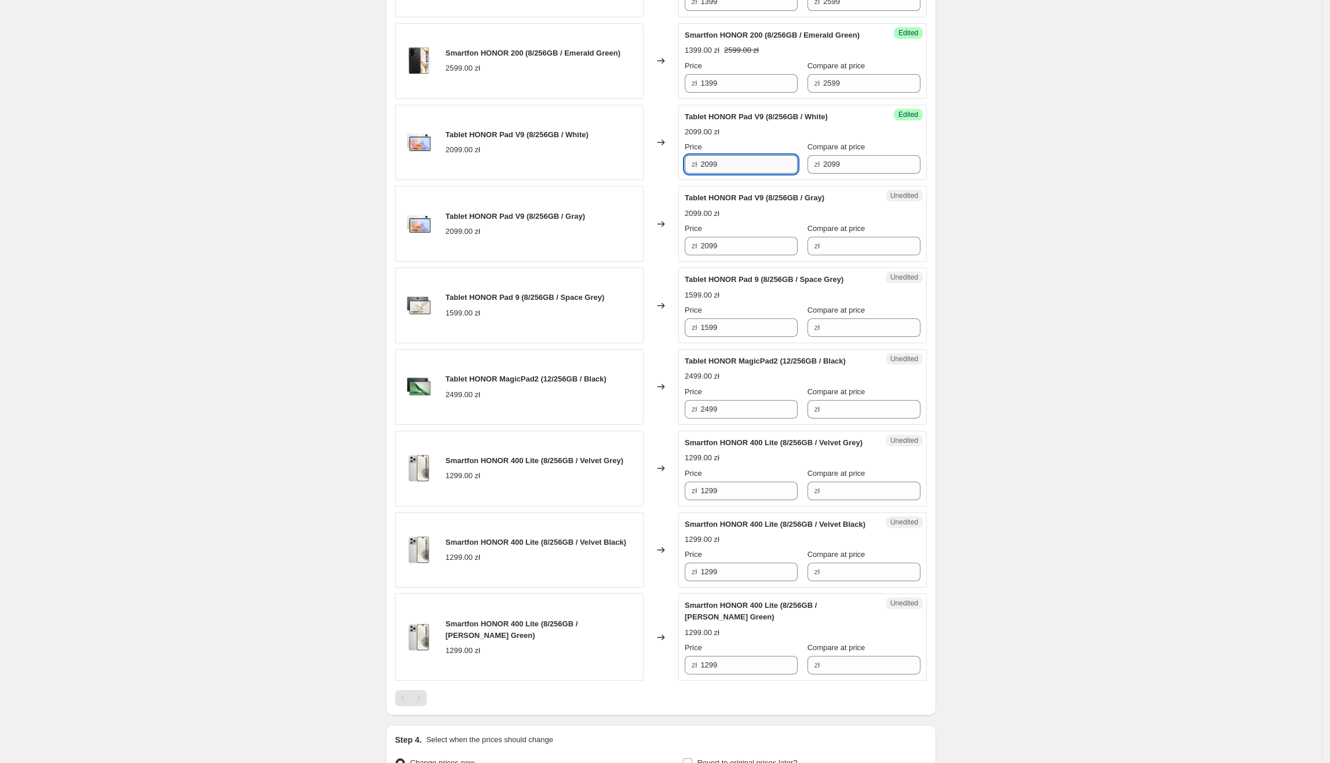
drag, startPoint x: 753, startPoint y: 225, endPoint x: 706, endPoint y: 232, distance: 47.9
click at [706, 174] on input "2099" at bounding box center [748, 164] width 97 height 19
type input "1899"
drag, startPoint x: 752, startPoint y: 228, endPoint x: 694, endPoint y: 225, distance: 58.0
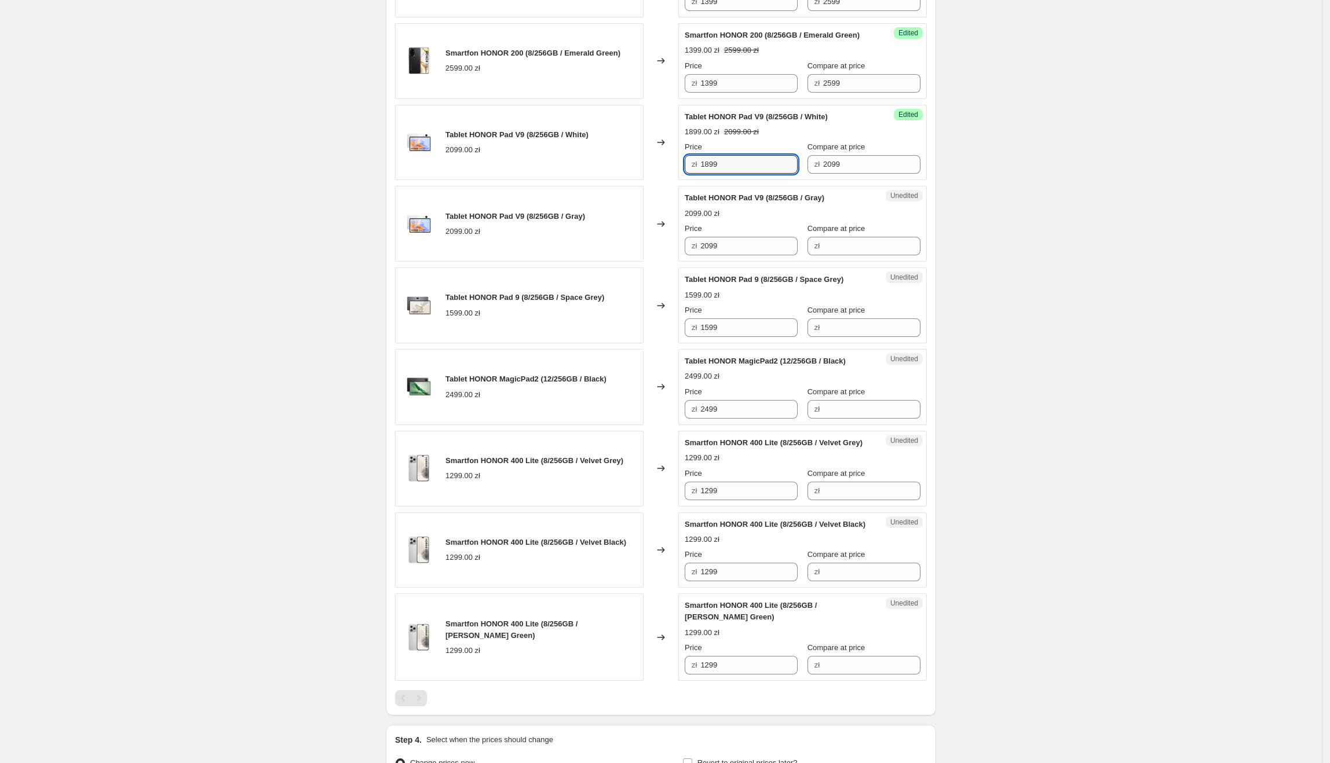
click at [694, 174] on div "zł 1899" at bounding box center [741, 164] width 113 height 19
drag, startPoint x: 773, startPoint y: 307, endPoint x: 700, endPoint y: 306, distance: 73.0
click at [700, 255] on div "zł 2099" at bounding box center [741, 246] width 113 height 19
paste input "18"
type input "1899"
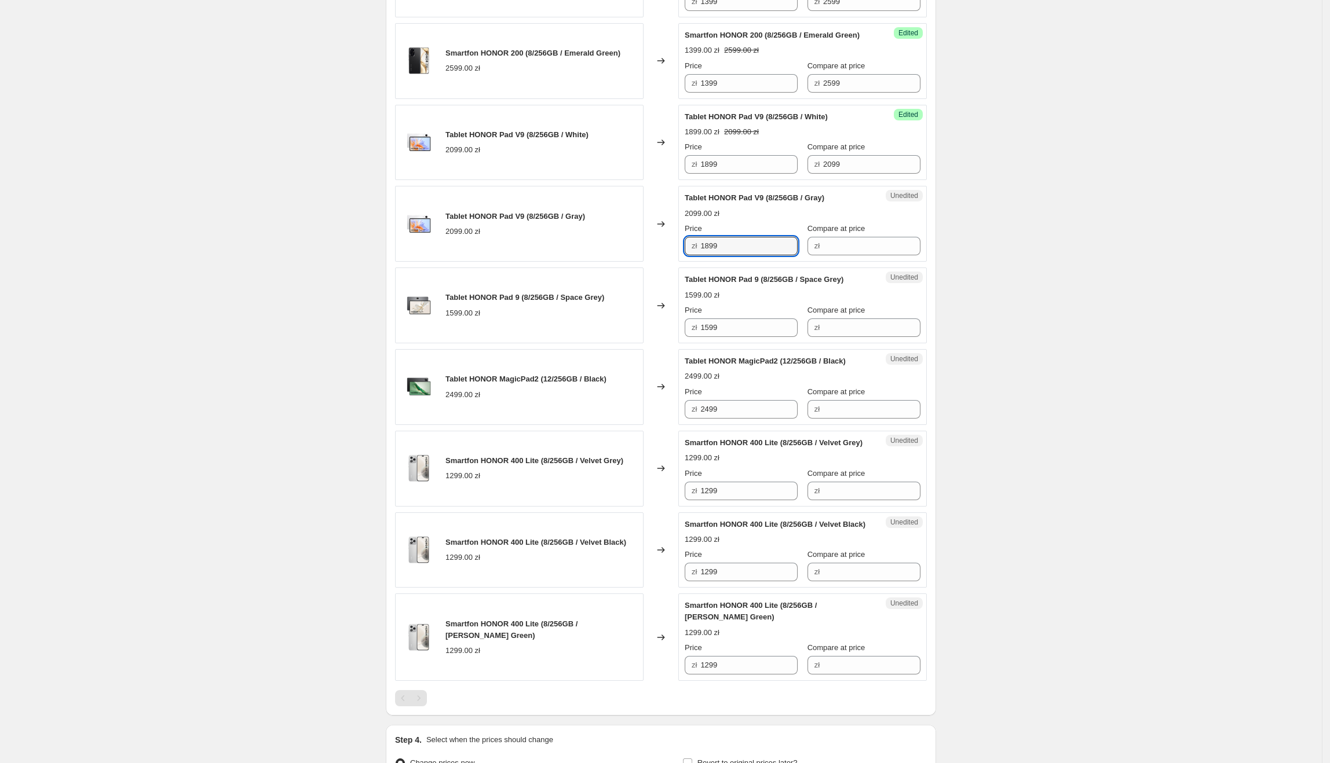
click at [642, 262] on div "Tablet HONOR Pad V9 (8/256GB / Gray) 2099.00 zł" at bounding box center [519, 224] width 249 height 76
drag, startPoint x: 854, startPoint y: 226, endPoint x: 783, endPoint y: 235, distance: 71.3
click at [781, 174] on div "Price zł 1899 Compare at price zł 2099" at bounding box center [803, 157] width 236 height 32
click at [856, 255] on input "Compare at price" at bounding box center [871, 246] width 97 height 19
paste input "2099"
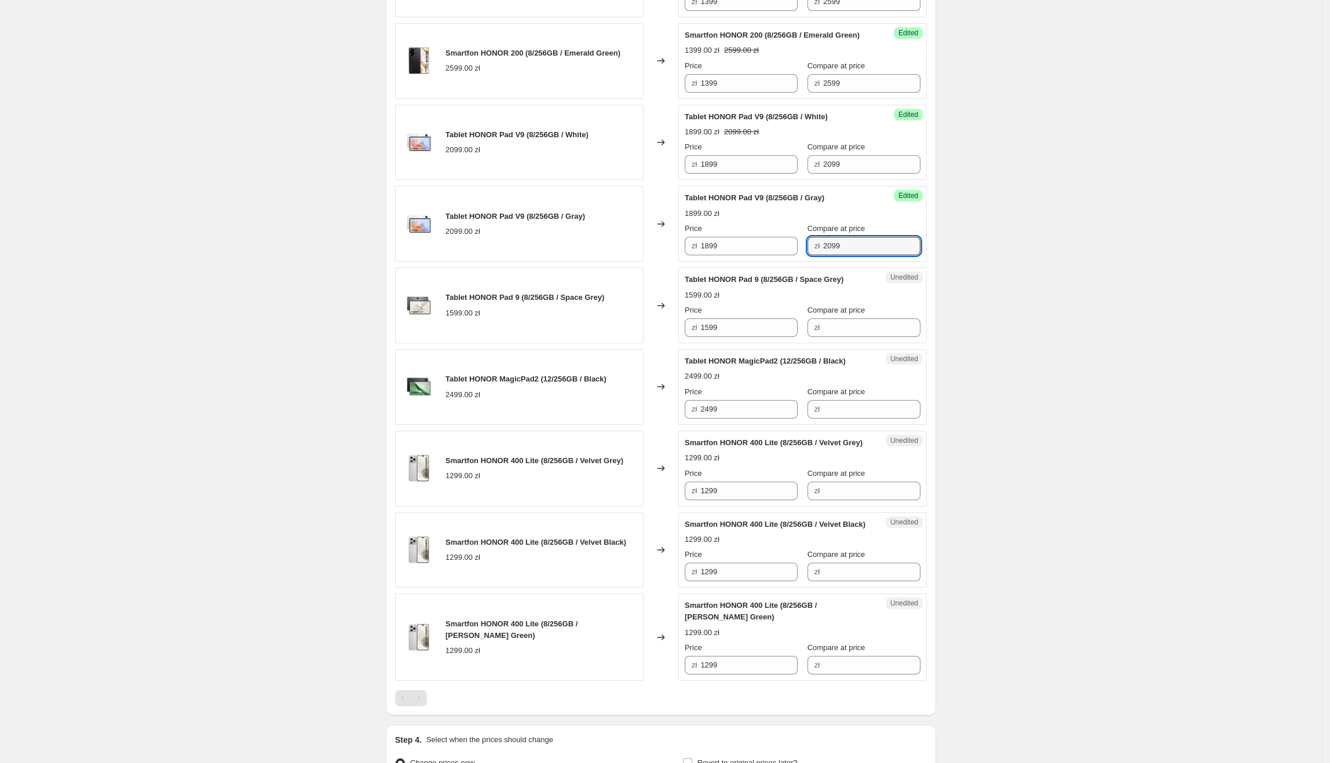
type input "2099"
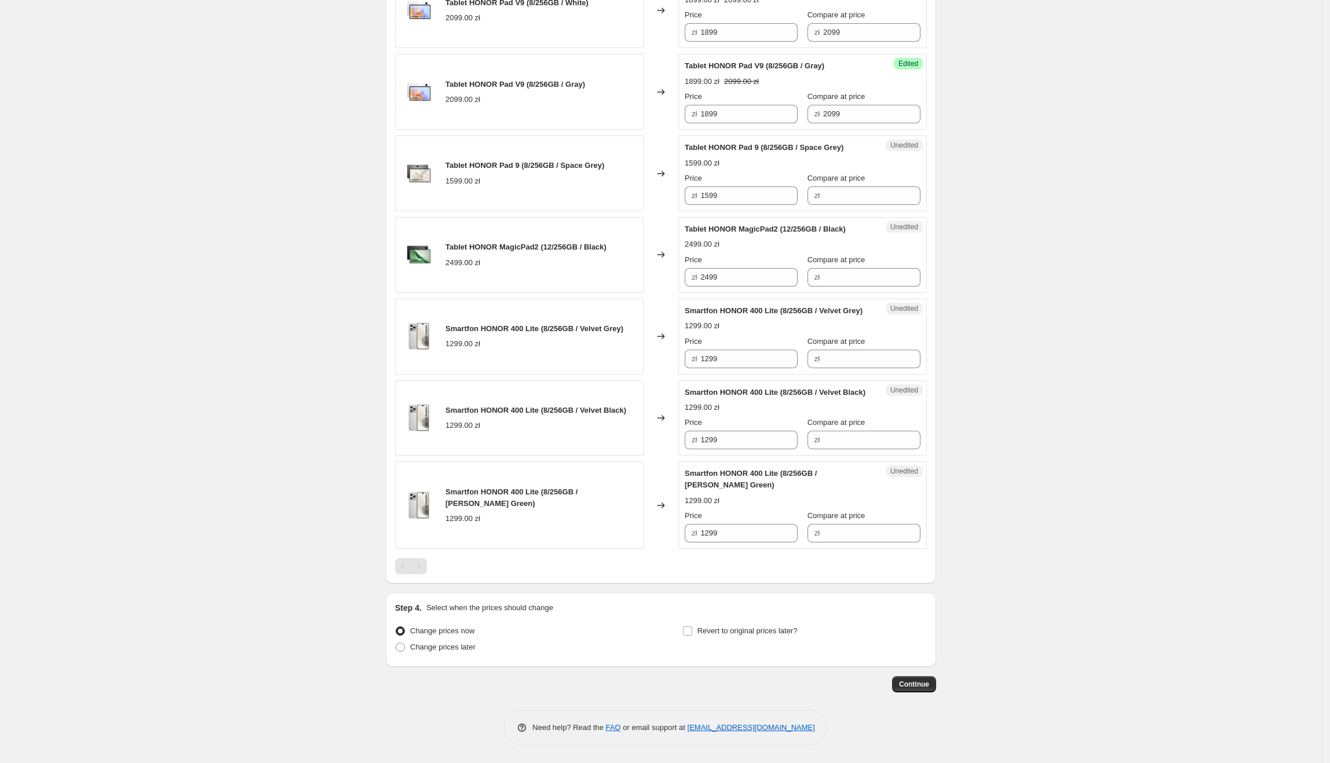
scroll to position [1162, 0]
drag, startPoint x: 757, startPoint y: 207, endPoint x: 748, endPoint y: 223, distance: 18.1
click at [681, 211] on div "Tablet HONOR Pad 9 (8/256GB / Space Grey) 1599.00 zł Changed to Unedited Tablet…" at bounding box center [661, 174] width 532 height 76
click at [835, 205] on input "Compare at price" at bounding box center [871, 196] width 97 height 19
paste input "1599"
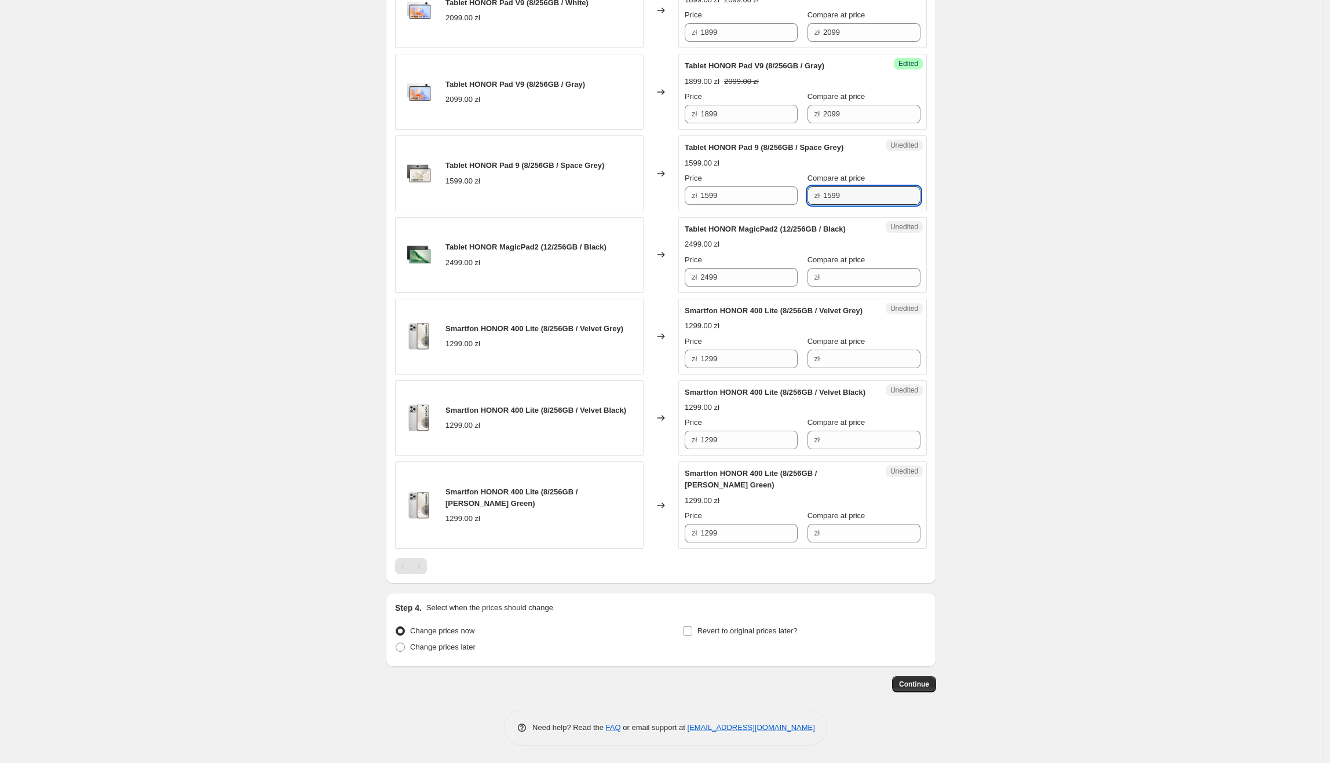
type input "1599"
drag, startPoint x: 754, startPoint y: 211, endPoint x: 701, endPoint y: 215, distance: 53.4
click at [701, 205] on div "zł 1599" at bounding box center [741, 196] width 113 height 19
type input "999"
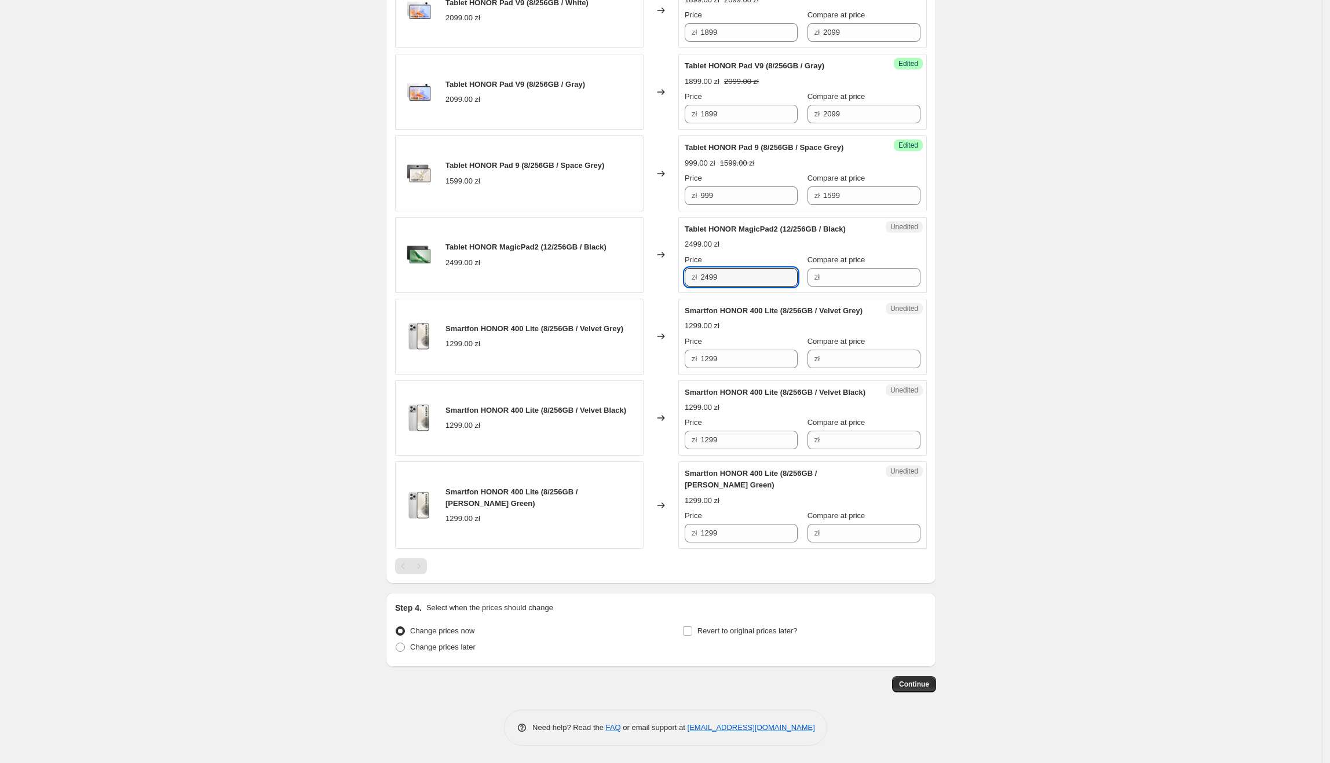
drag, startPoint x: 752, startPoint y: 299, endPoint x: 759, endPoint y: 306, distance: 9.8
click at [686, 293] on div "Unedited Tablet HONOR MagicPad2 (12/256GB / Black) 2499.00 zł Price zł 2499 Com…" at bounding box center [802, 255] width 249 height 76
click at [876, 293] on div "Unedited Tablet HONOR MagicPad2 (12/256GB / Black) 2499.00 zł Price zł 2499 Com…" at bounding box center [802, 255] width 249 height 76
click at [872, 287] on input "Compare at price" at bounding box center [871, 277] width 97 height 19
paste input "2499"
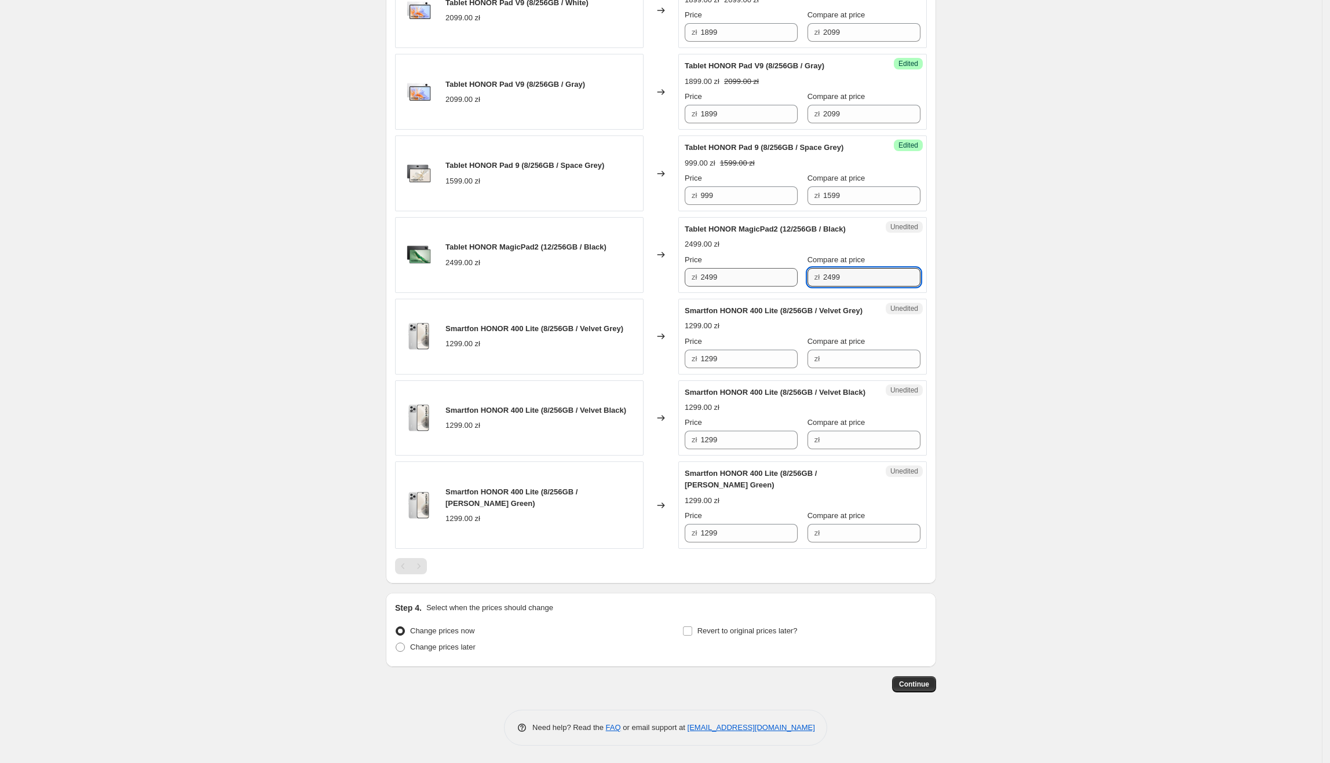
type input "2499"
drag, startPoint x: 737, startPoint y: 295, endPoint x: 660, endPoint y: 307, distance: 77.3
click at [660, 293] on div "Tablet HONOR MagicPad2 (12/256GB / Black) 2499.00 zł Changed to Success Edited …" at bounding box center [661, 255] width 532 height 76
drag, startPoint x: 747, startPoint y: 300, endPoint x: 700, endPoint y: 301, distance: 46.4
click at [700, 287] on div "zł 2499" at bounding box center [741, 277] width 113 height 19
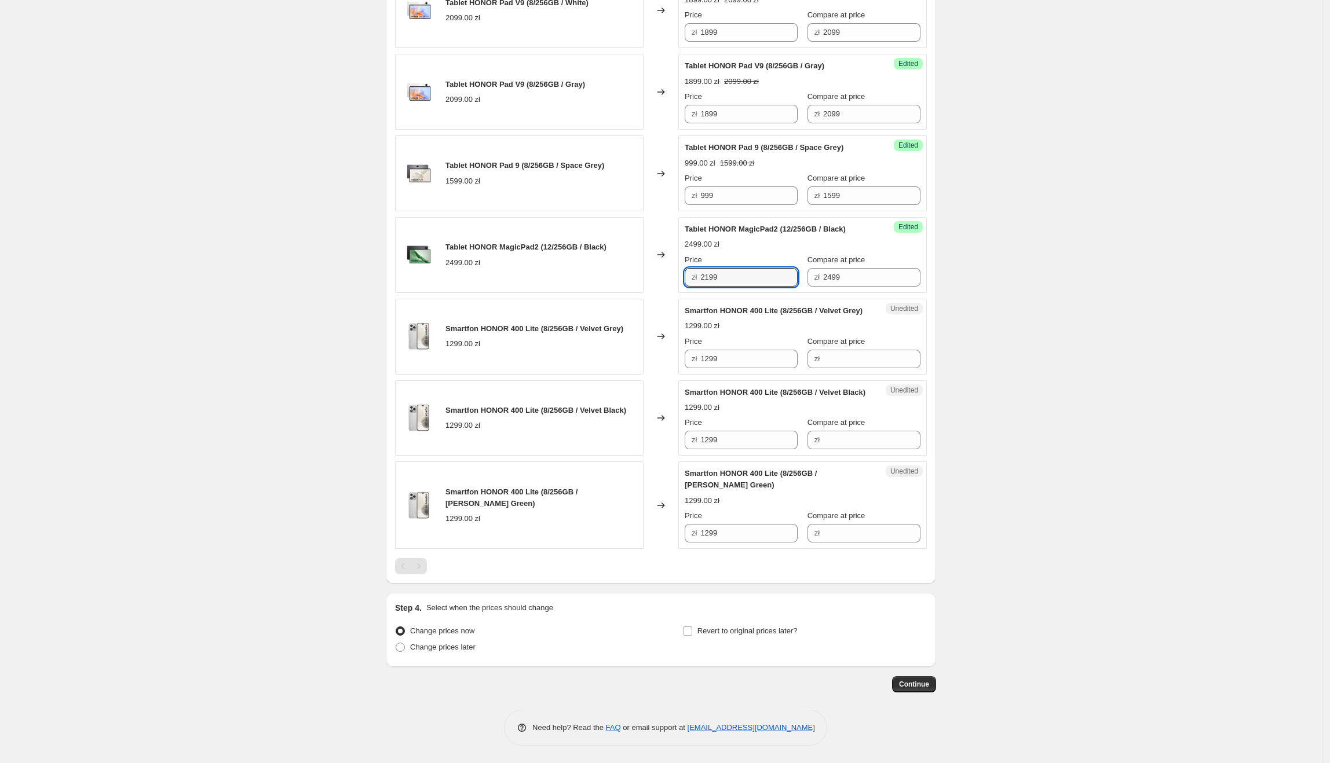
type input "2199"
drag, startPoint x: 721, startPoint y: 389, endPoint x: 706, endPoint y: 393, distance: 16.0
click at [706, 368] on input "1299" at bounding box center [748, 359] width 97 height 19
click at [838, 368] on input "Compare at price" at bounding box center [871, 359] width 97 height 19
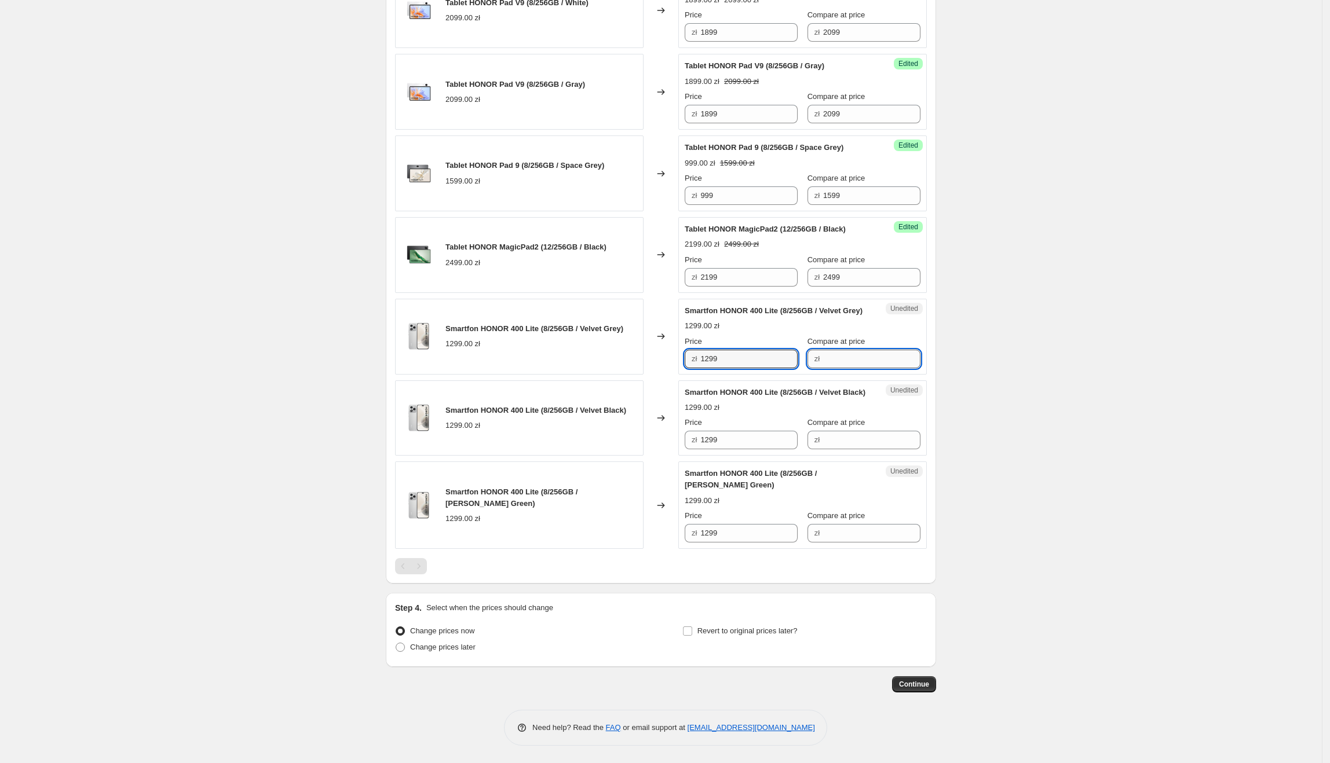
paste input "1299"
type input "1299"
drag, startPoint x: 751, startPoint y: 387, endPoint x: 694, endPoint y: 397, distance: 57.6
click at [693, 368] on div "zł 1299" at bounding box center [741, 359] width 113 height 19
click at [758, 368] on input "1299" at bounding box center [748, 359] width 97 height 19
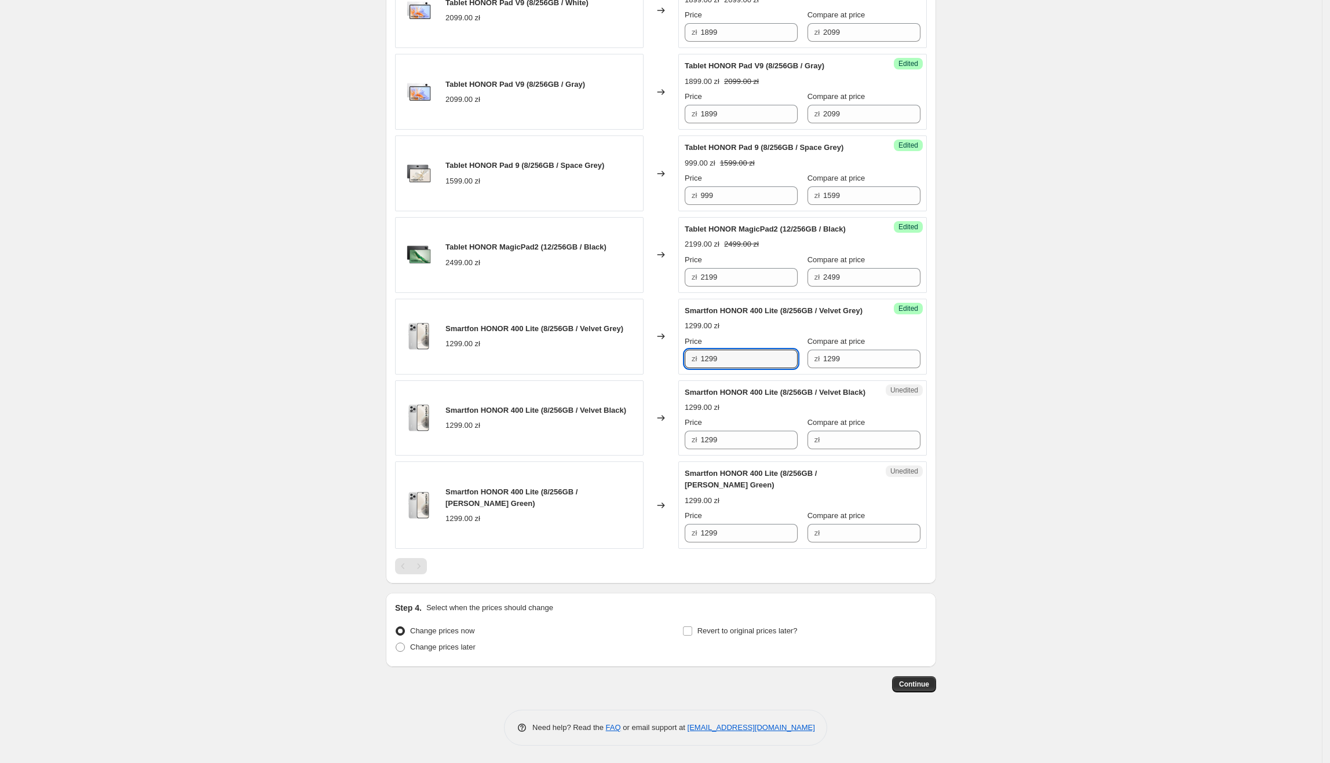
drag, startPoint x: 761, startPoint y: 392, endPoint x: 680, endPoint y: 393, distance: 81.1
click at [680, 375] on div "Smartfon HONOR 400 Lite (8/256GB / Velvet Grey) 1299.00 zł Changed to Success E…" at bounding box center [661, 337] width 532 height 76
type input "1099"
drag, startPoint x: 1081, startPoint y: 411, endPoint x: 1067, endPoint y: 414, distance: 14.2
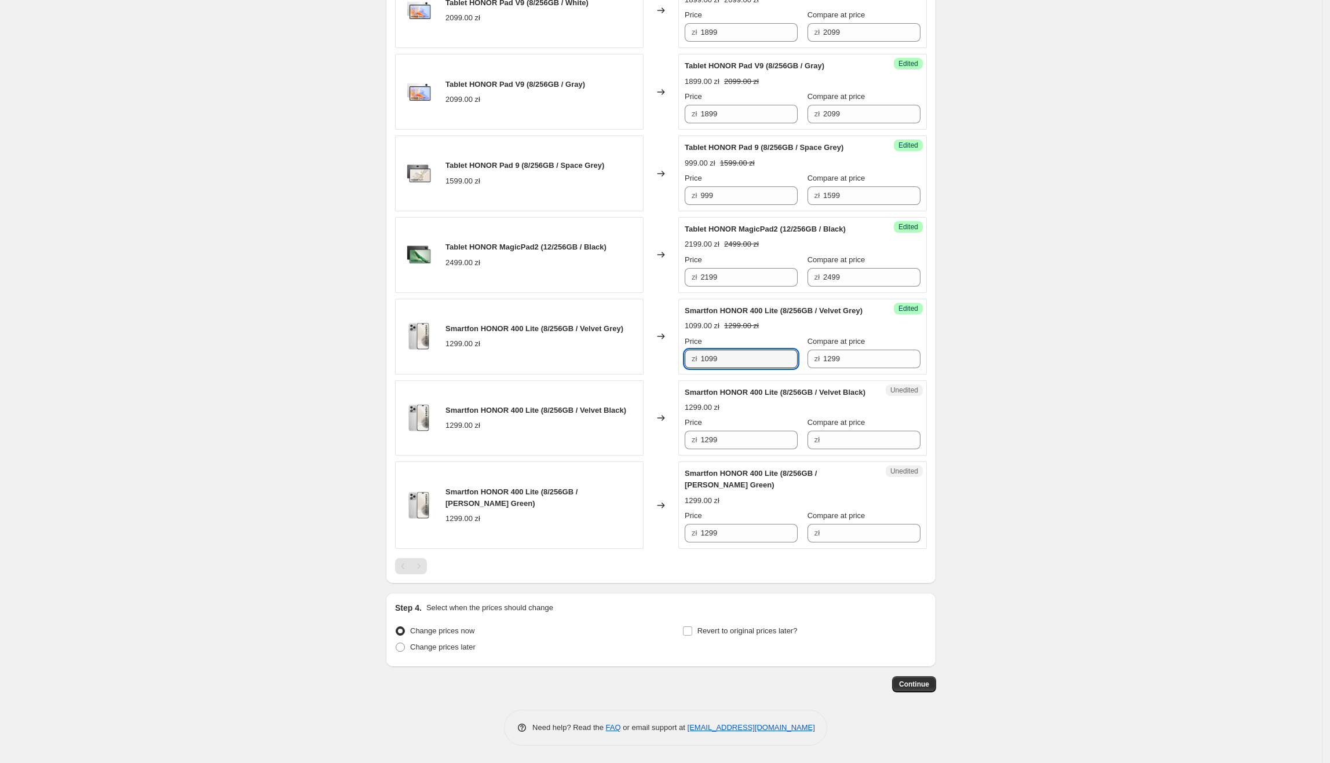
drag, startPoint x: 754, startPoint y: 394, endPoint x: 700, endPoint y: 394, distance: 53.3
click at [700, 368] on div "zł 1099" at bounding box center [741, 359] width 113 height 19
paste input "0"
drag, startPoint x: 763, startPoint y: 478, endPoint x: 674, endPoint y: 514, distance: 95.8
click at [624, 456] on div "Smartfon HONOR 400 Lite (8/256GB / Velvet Black) 1299.00 zł Changed to Unedited…" at bounding box center [661, 419] width 532 height 76
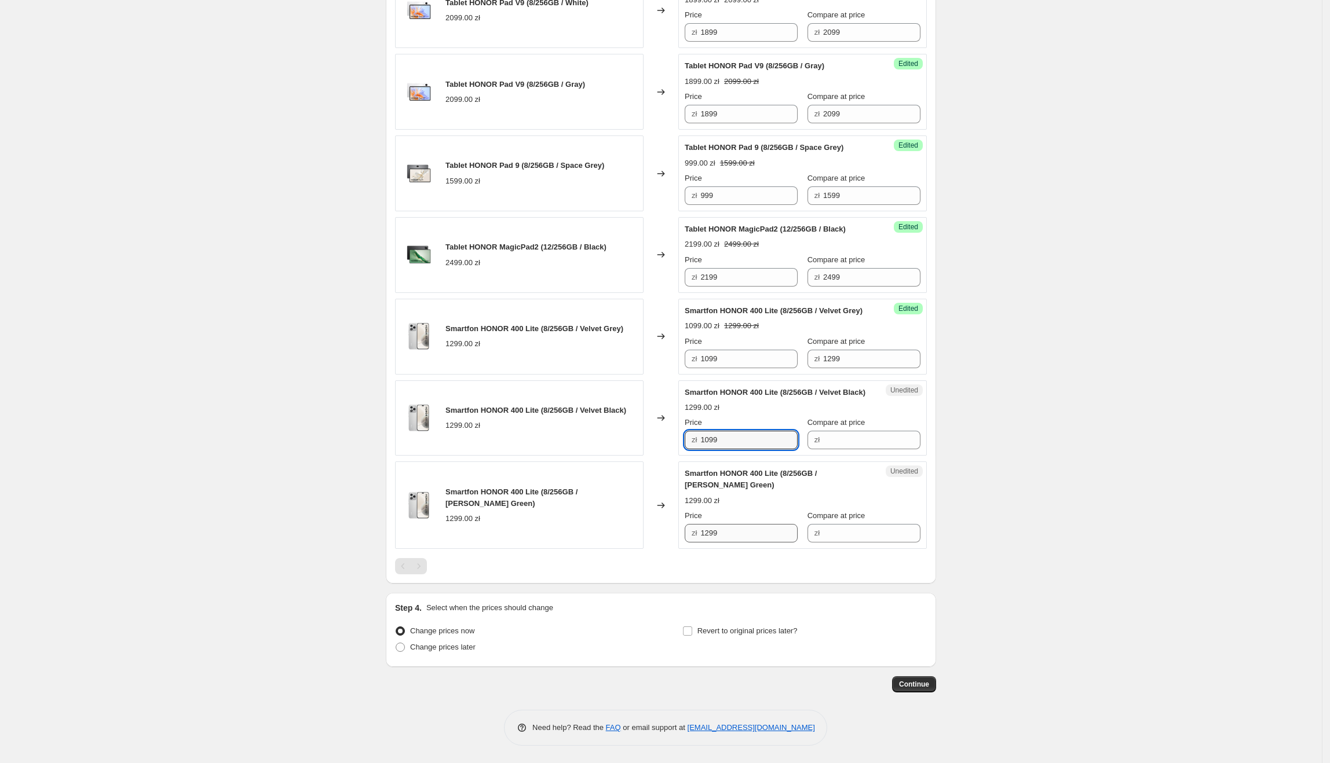
type input "1099"
drag, startPoint x: 763, startPoint y: 582, endPoint x: 628, endPoint y: 568, distance: 135.6
click at [631, 549] on div "Smartfon HONOR 400 Lite (8/256GB / Marrs Green) 1299.00 zł Changed to Unedited …" at bounding box center [661, 505] width 532 height 87
paste input "0"
type input "1099"
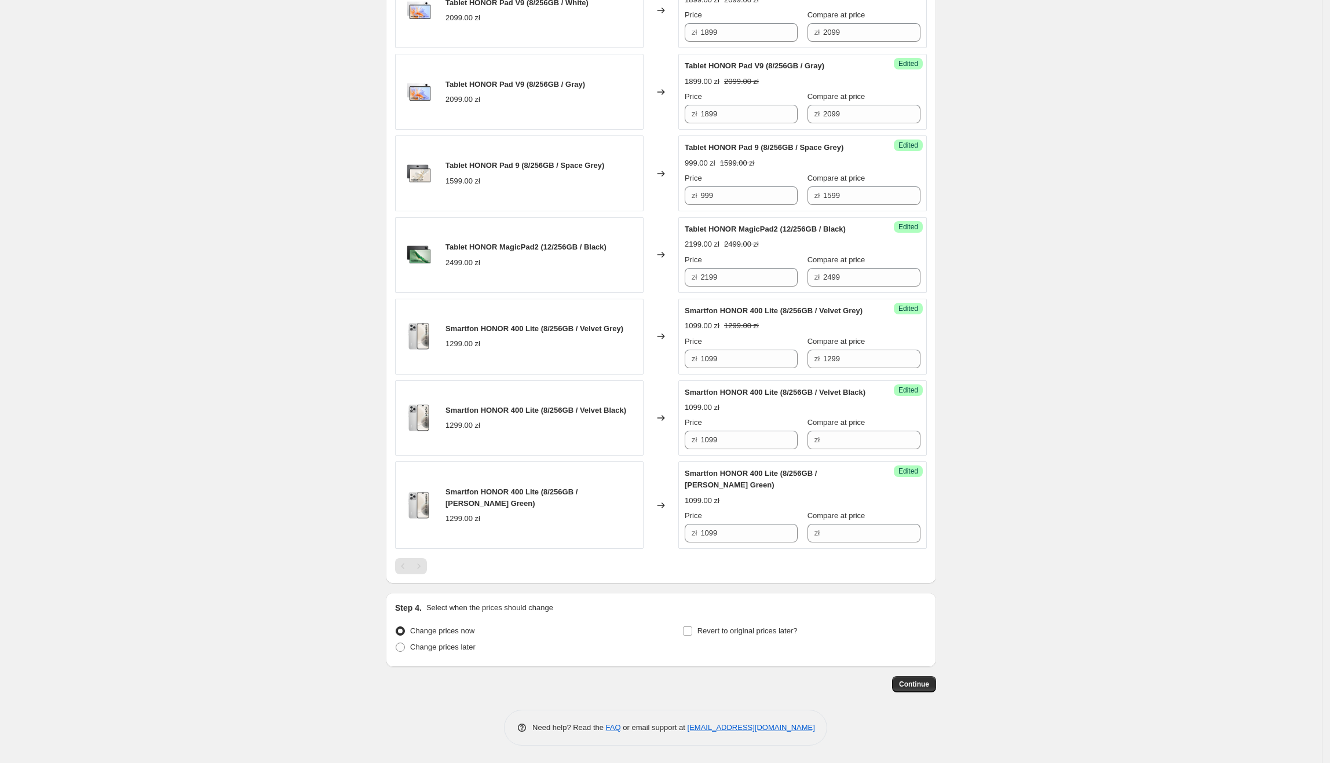
drag, startPoint x: 628, startPoint y: 568, endPoint x: 700, endPoint y: 534, distance: 79.5
click at [628, 549] on div "Smartfon HONOR 400 Lite (8/256GB / Marrs Green) 1299.00 zł" at bounding box center [519, 505] width 249 height 87
drag, startPoint x: 876, startPoint y: 385, endPoint x: 813, endPoint y: 385, distance: 63.1
click at [813, 368] on div "zł 1299" at bounding box center [864, 359] width 113 height 19
click at [885, 456] on div "Success Edited Smartfon HONOR 400 Lite (8/256GB / Velvet Black) 1099.00 zł Pric…" at bounding box center [802, 419] width 249 height 76
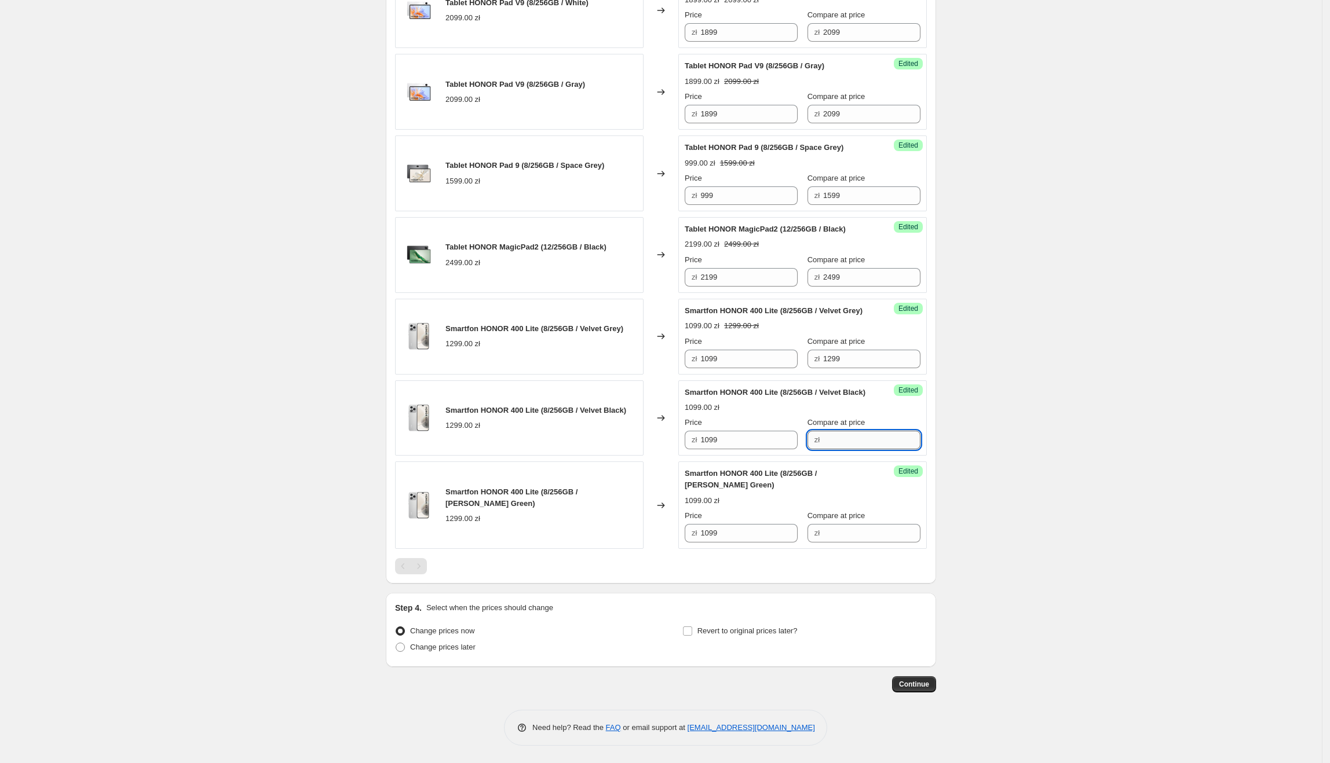
click at [865, 450] on input "Compare at price" at bounding box center [871, 440] width 97 height 19
paste input "1299"
type input "1299"
click at [832, 543] on input "Compare at price" at bounding box center [871, 533] width 97 height 19
paste input "1299"
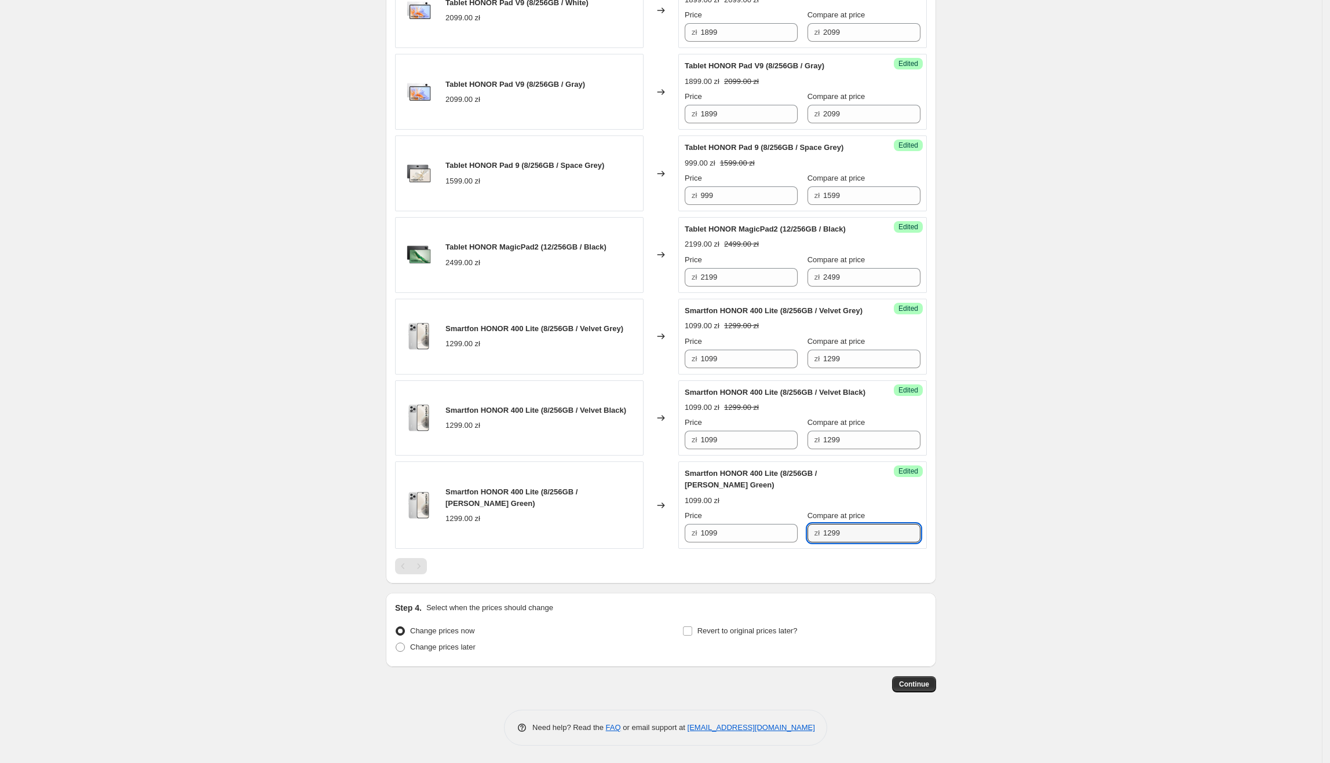
type input "1299"
click at [447, 646] on span "Change prices later" at bounding box center [442, 647] width 65 height 9
click at [396, 644] on input "Change prices later" at bounding box center [396, 643] width 1 height 1
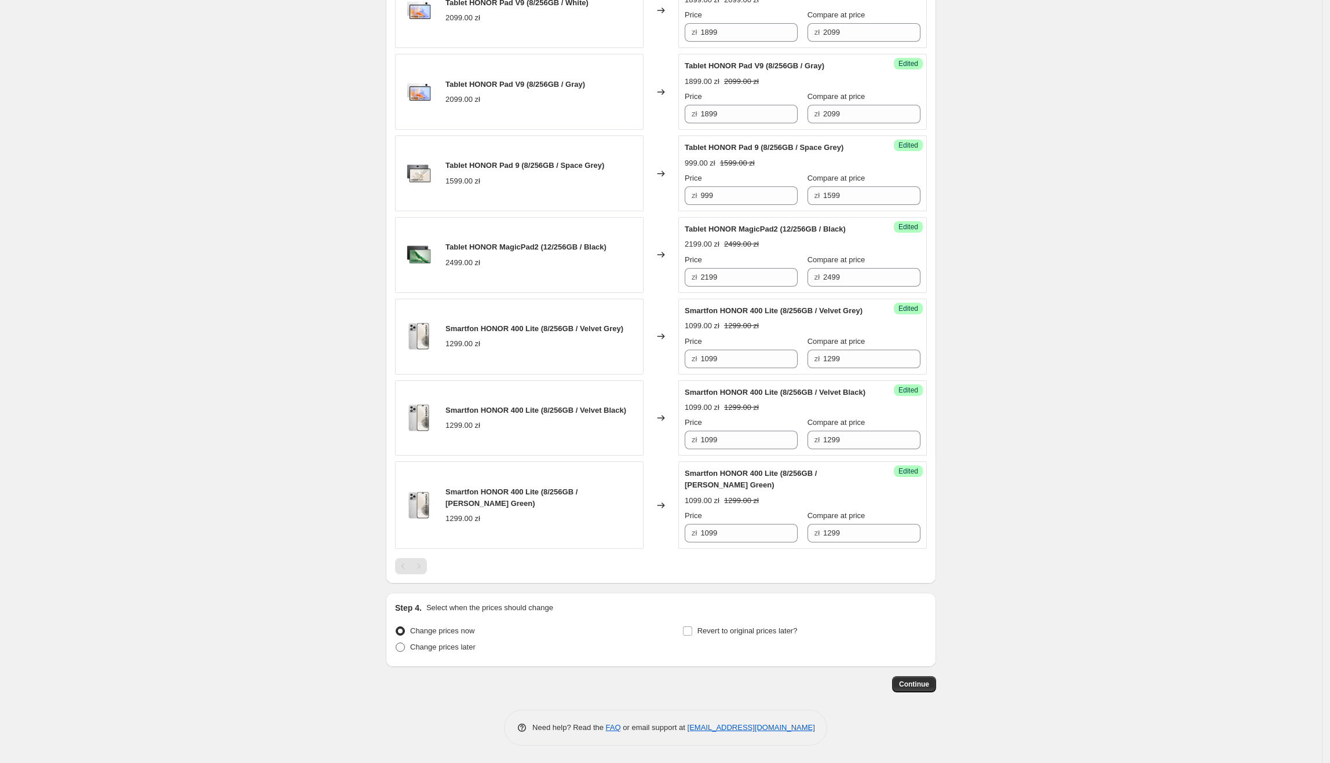
radio input "true"
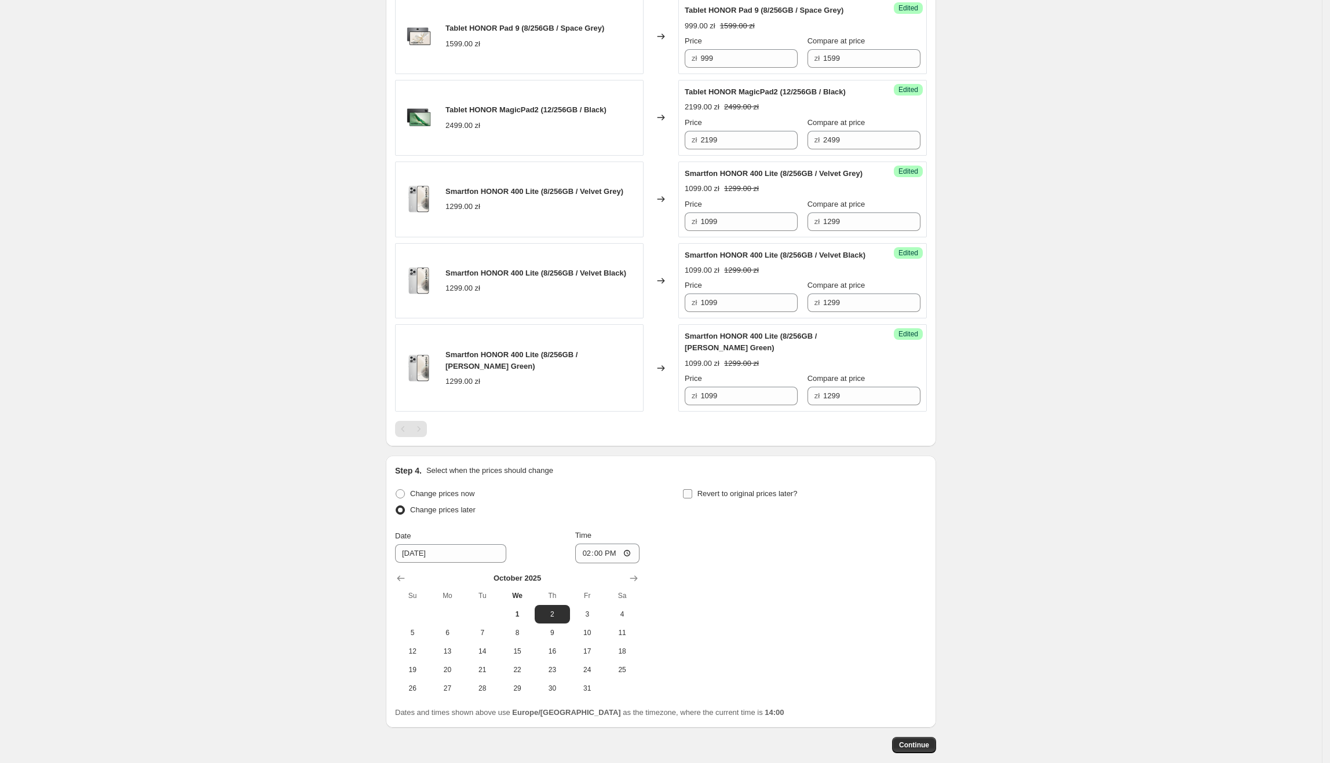
scroll to position [1262, 0]
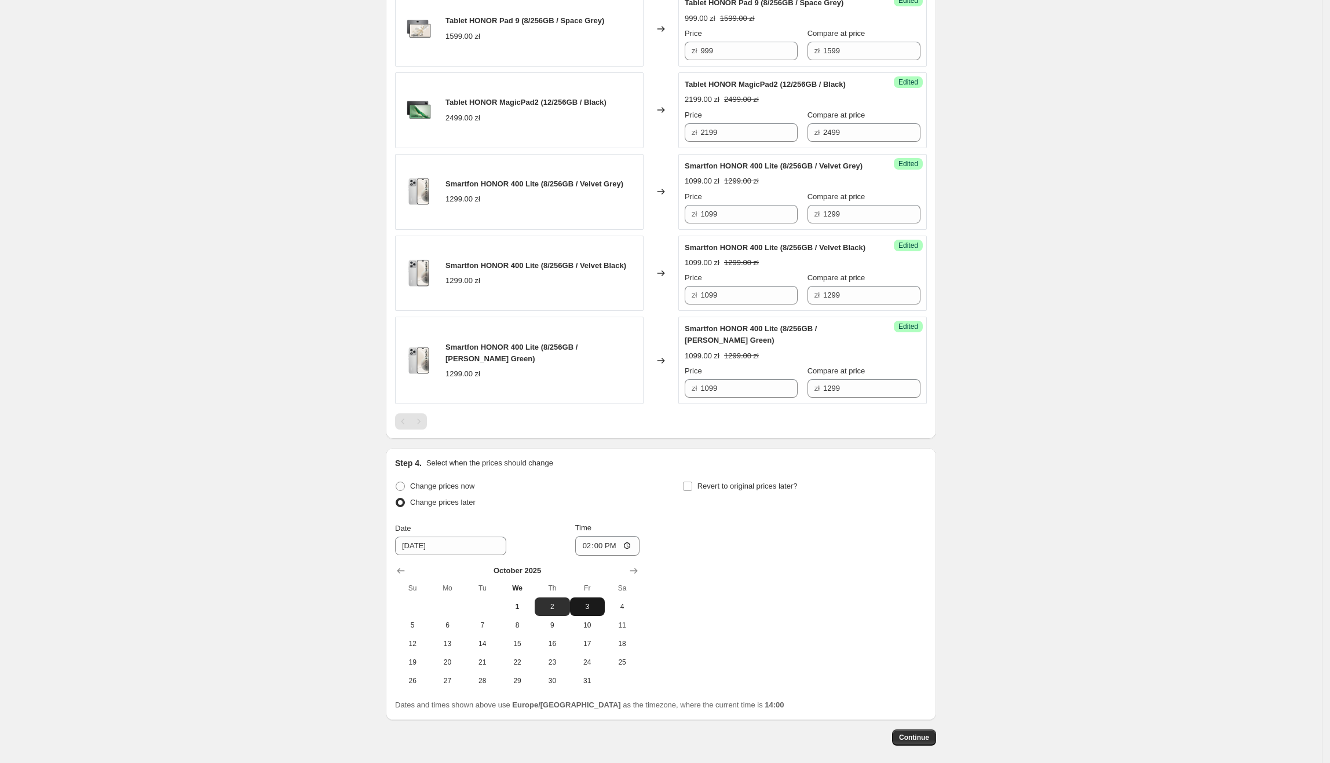
click at [584, 612] on span "3" at bounding box center [587, 606] width 25 height 9
type input "10/3/2025"
click at [601, 556] on input "14:00" at bounding box center [607, 546] width 65 height 20
type input "00:05"
click at [845, 640] on div "Change prices now Change prices later Date 10/3/2025 Time 00:05 October 2025 Su…" at bounding box center [661, 584] width 532 height 212
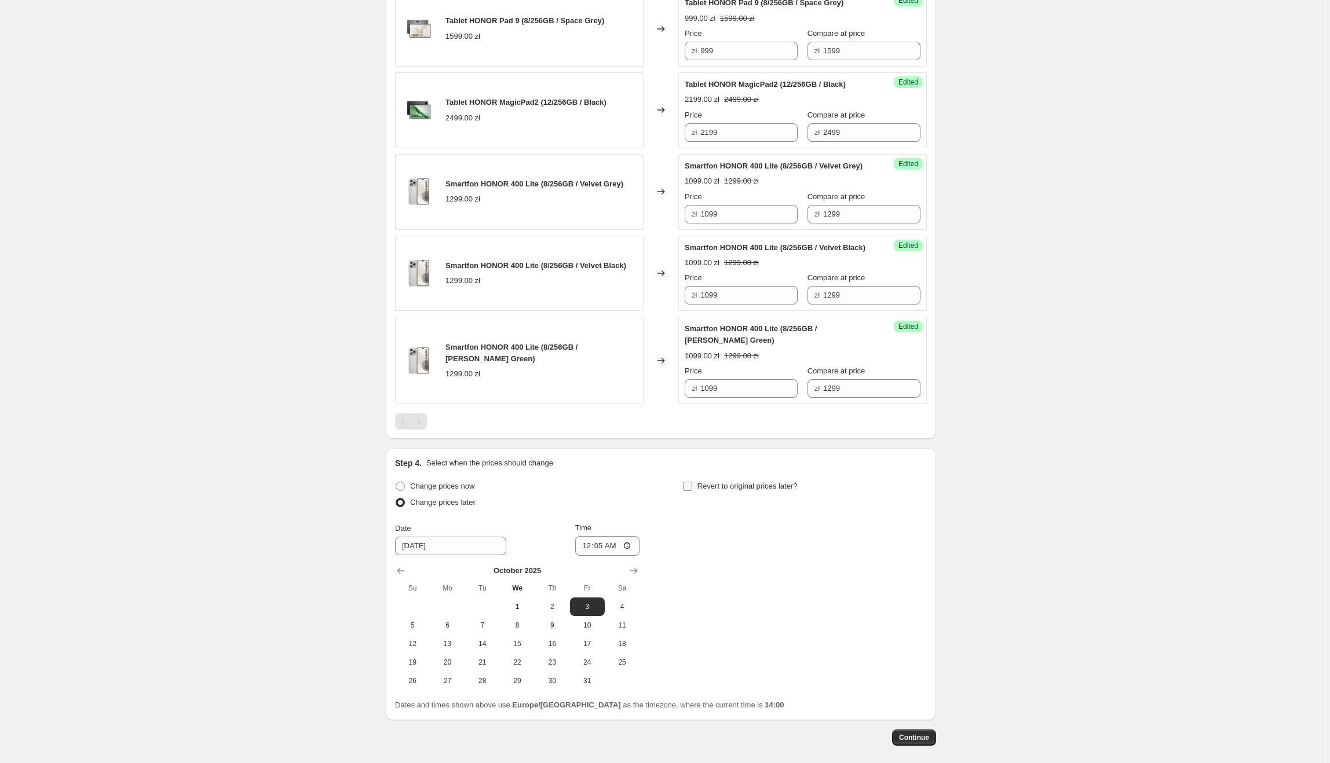
click at [774, 491] on span "Revert to original prices later?" at bounding box center [747, 486] width 100 height 9
click at [692, 491] on input "Revert to original prices later?" at bounding box center [687, 486] width 9 height 9
checkbox input "true"
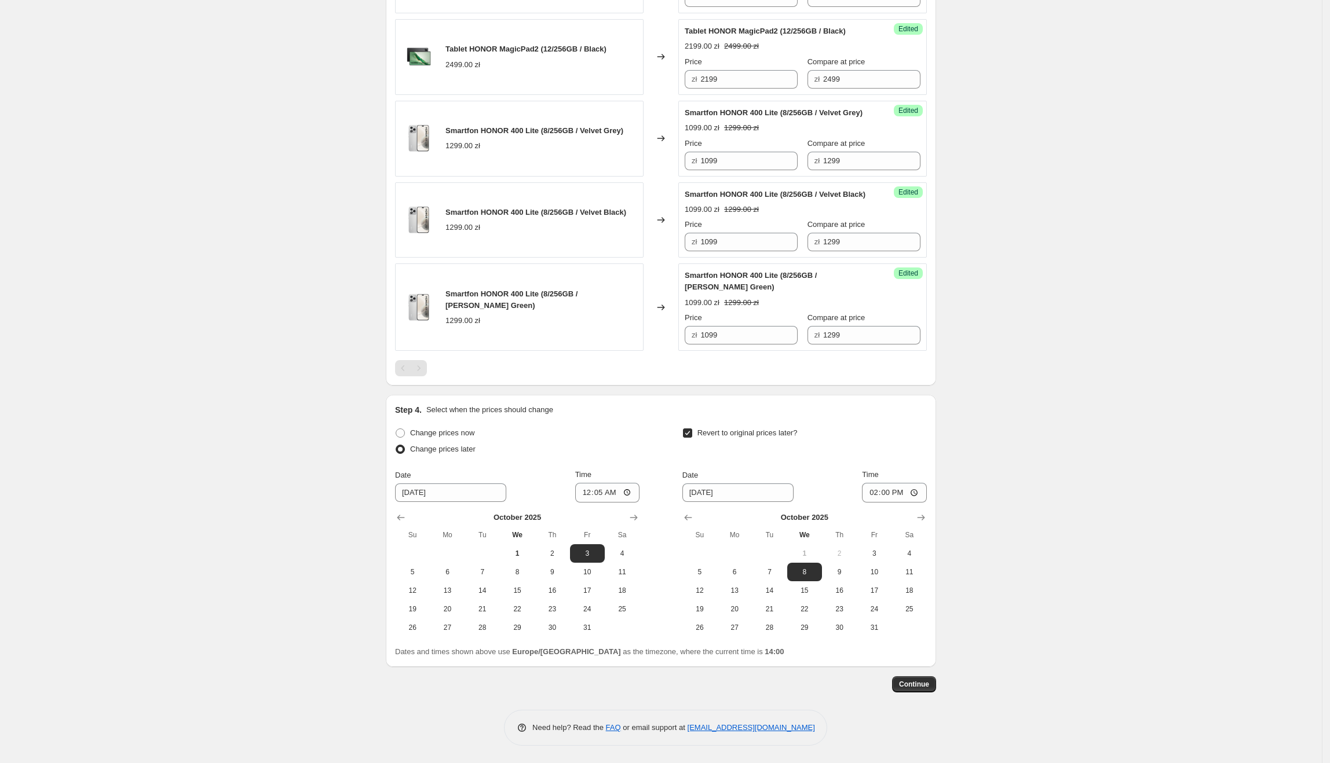
scroll to position [1340, 0]
click at [846, 633] on span "30" at bounding box center [839, 627] width 25 height 9
type input "10/30/2025"
click at [886, 503] on input "14:00" at bounding box center [894, 493] width 65 height 20
type input "23:55"
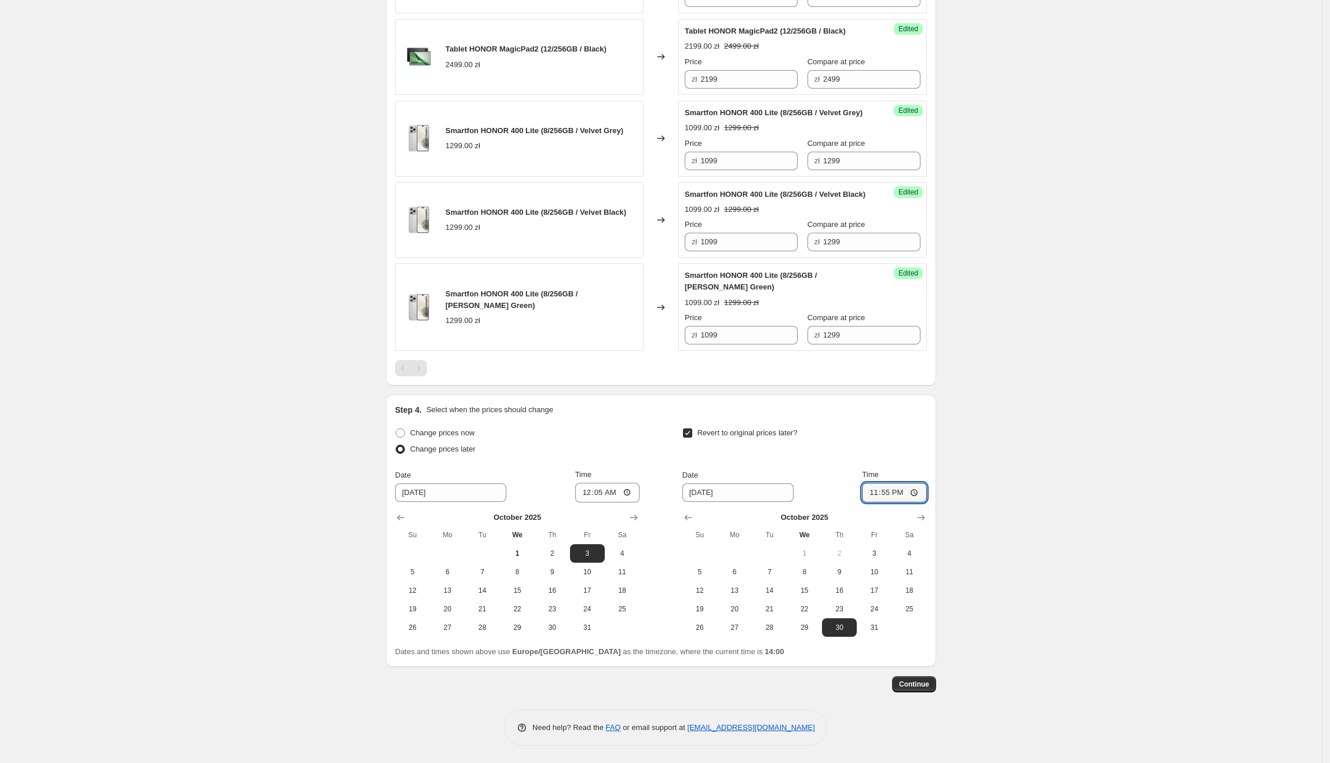
click at [929, 689] on span "Continue" at bounding box center [914, 684] width 30 height 9
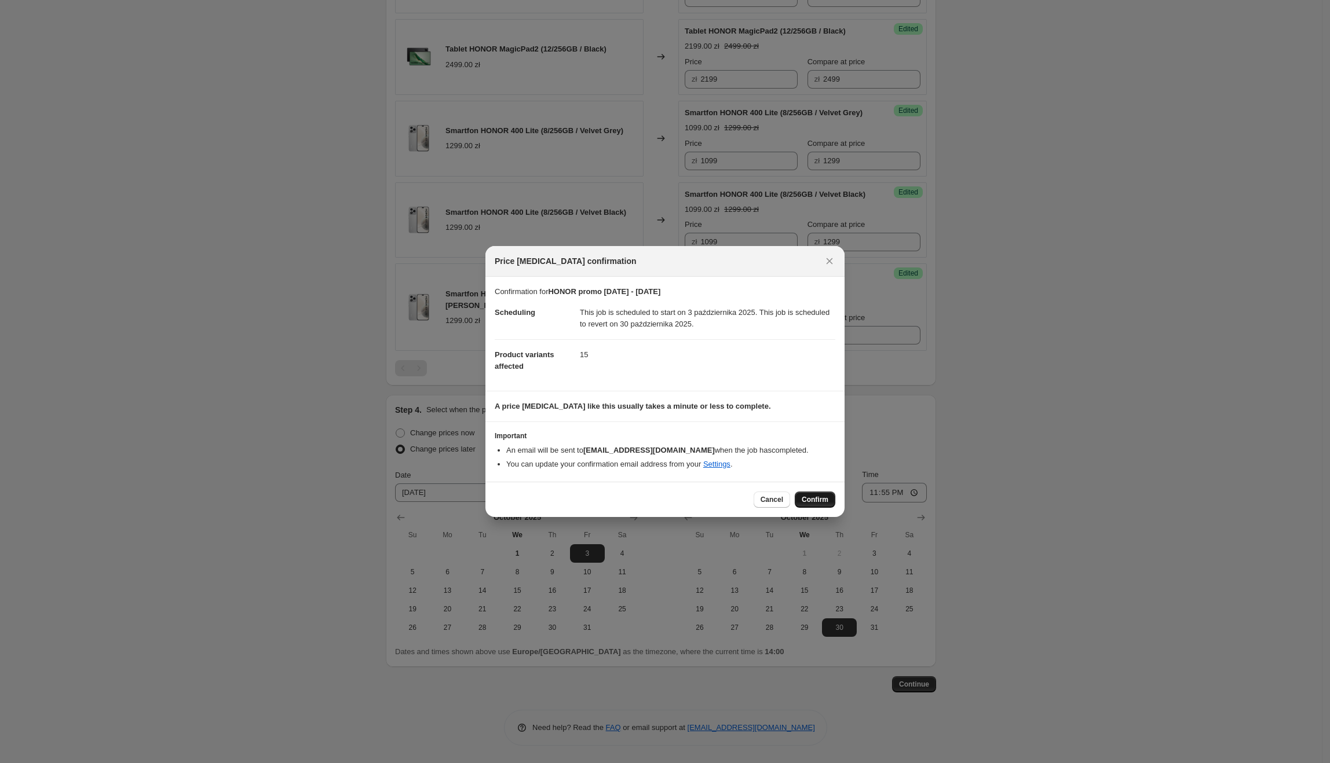
click at [825, 494] on button "Confirm" at bounding box center [815, 500] width 41 height 16
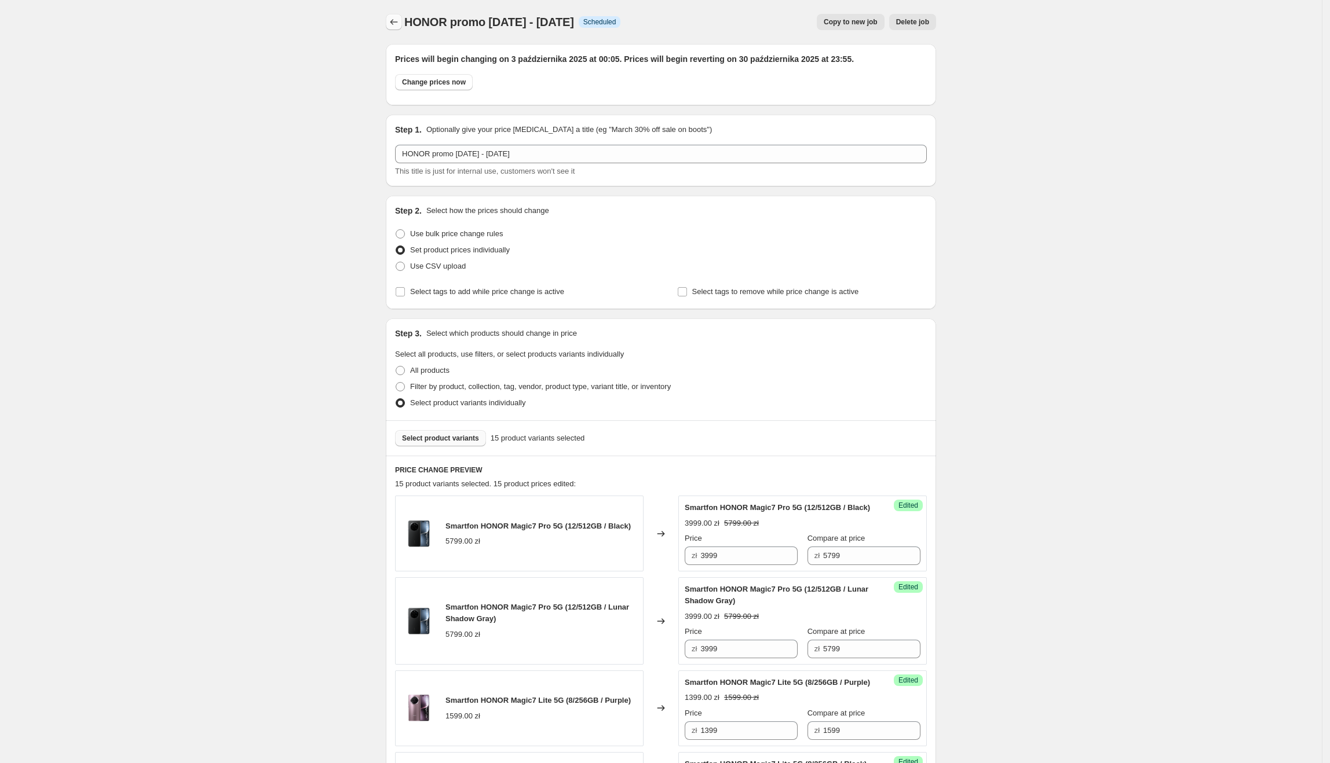
click at [397, 19] on icon "Price change jobs" at bounding box center [394, 22] width 12 height 12
